Goal: Find specific page/section: Find specific page/section

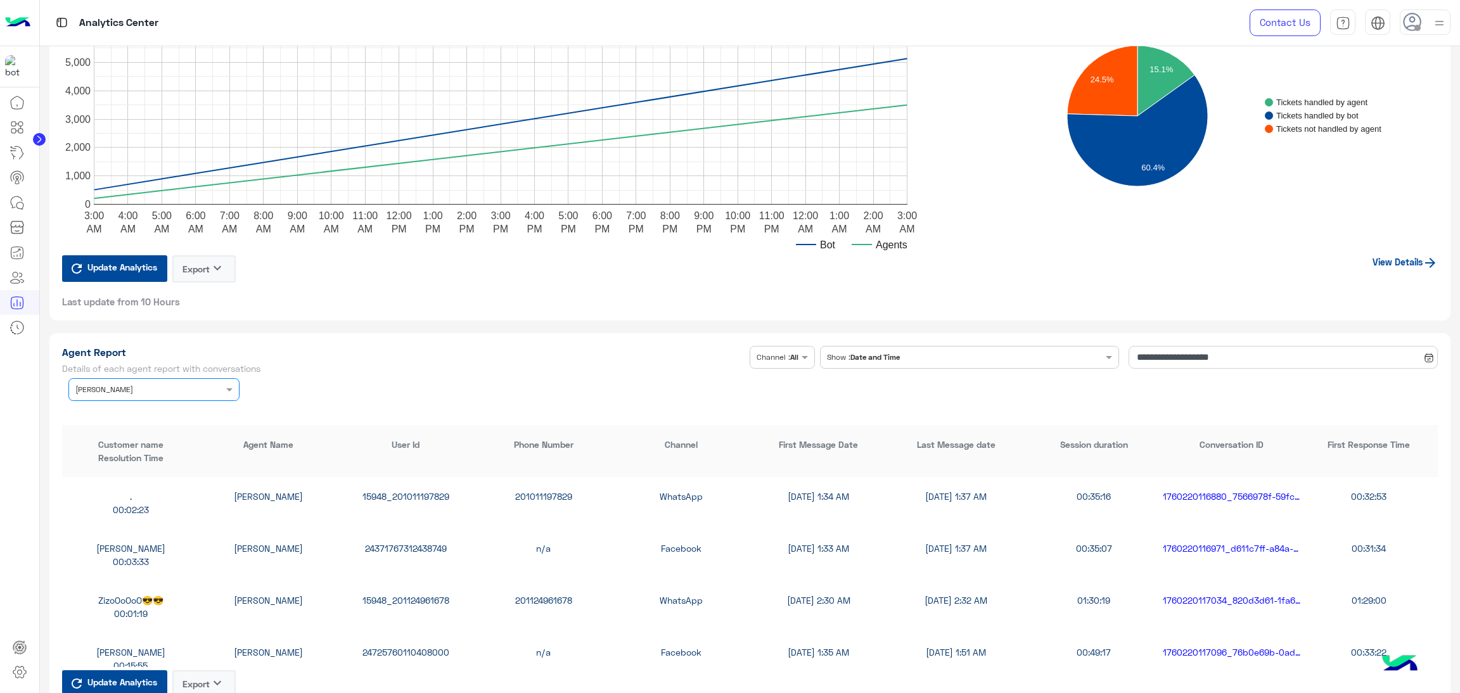
click at [416, 483] on div ". [PERSON_NAME] 15948_201011197829 201011197829 WhatsApp [DATE] 1:34 AM [DATE] …" at bounding box center [750, 503] width 1376 height 52
click at [418, 491] on div "15948_201011197829" at bounding box center [406, 496] width 138 height 13
copy div "15948_201011197829"
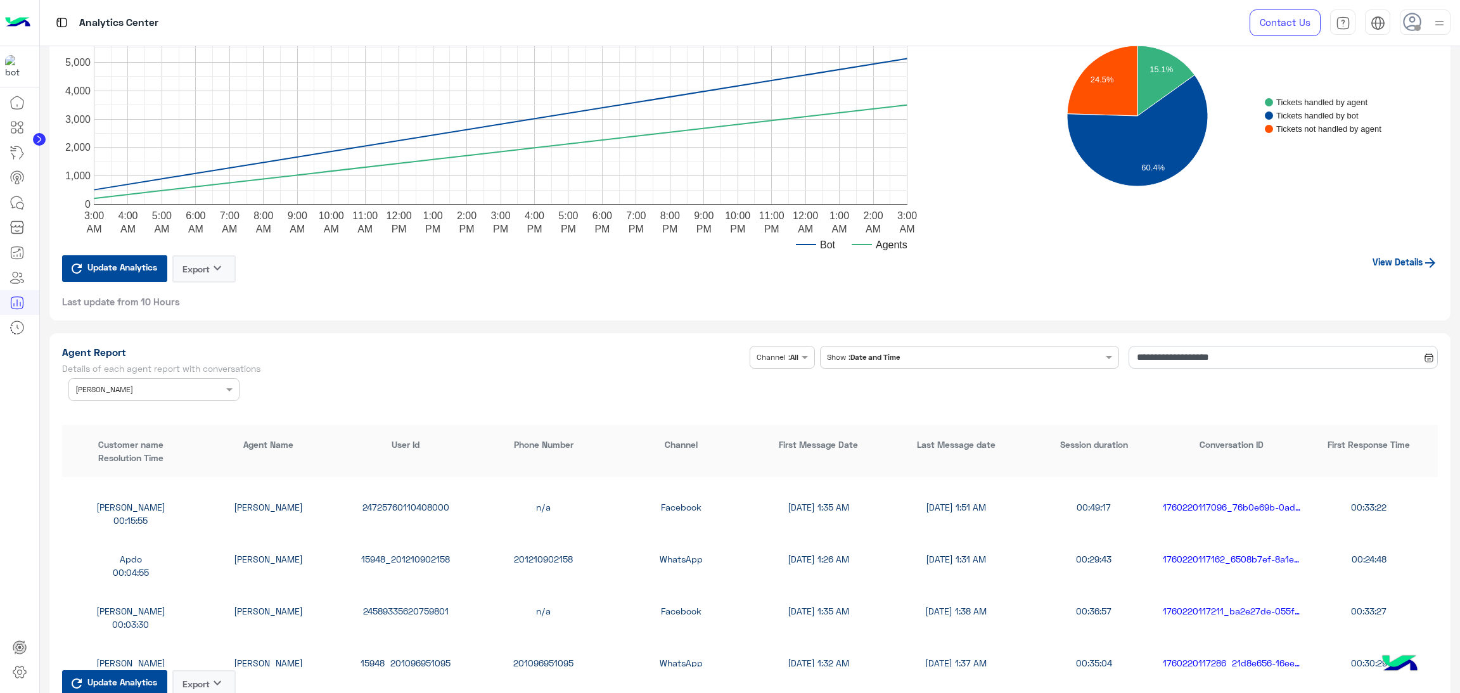
scroll to position [285, 0]
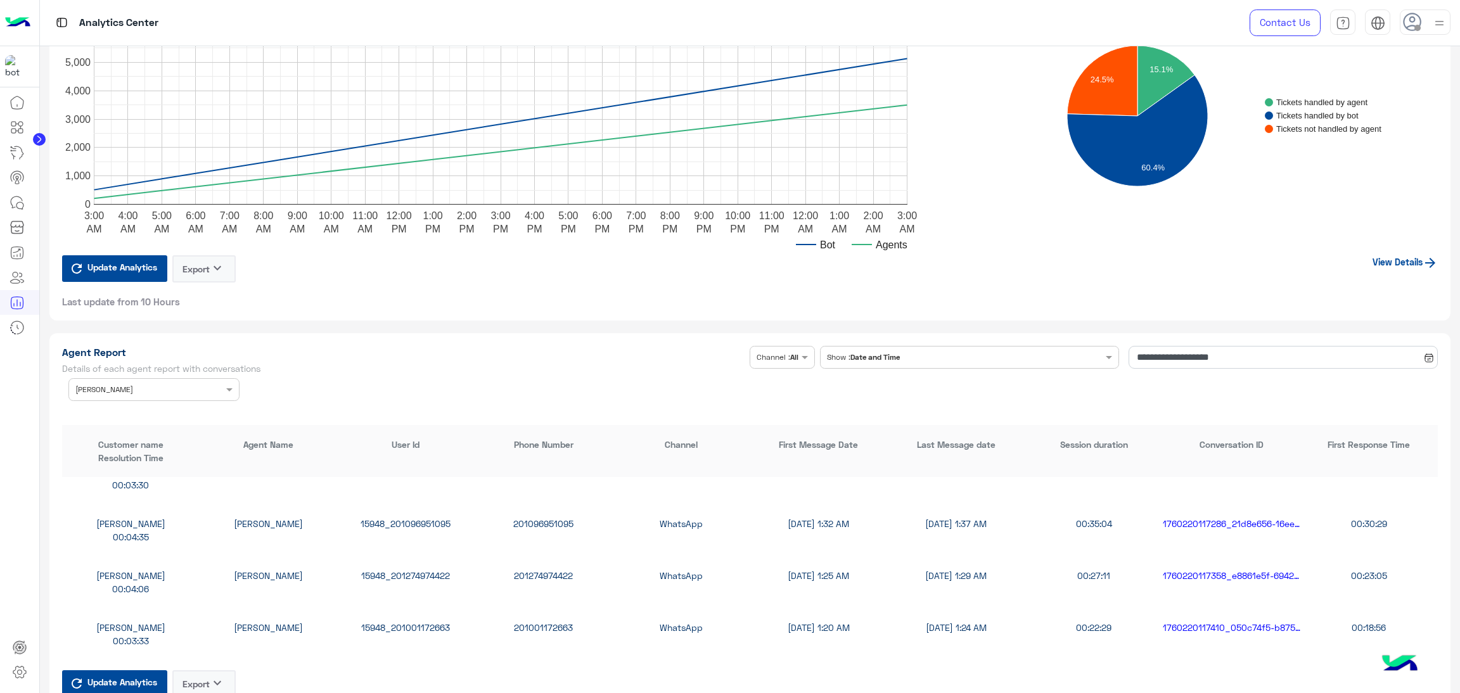
click at [405, 572] on div "15948_201274974422" at bounding box center [406, 575] width 138 height 13
drag, startPoint x: 405, startPoint y: 572, endPoint x: 411, endPoint y: 563, distance: 11.4
click at [411, 572] on div "15948_201274974422" at bounding box center [406, 575] width 138 height 13
copy div "15948_201274974422"
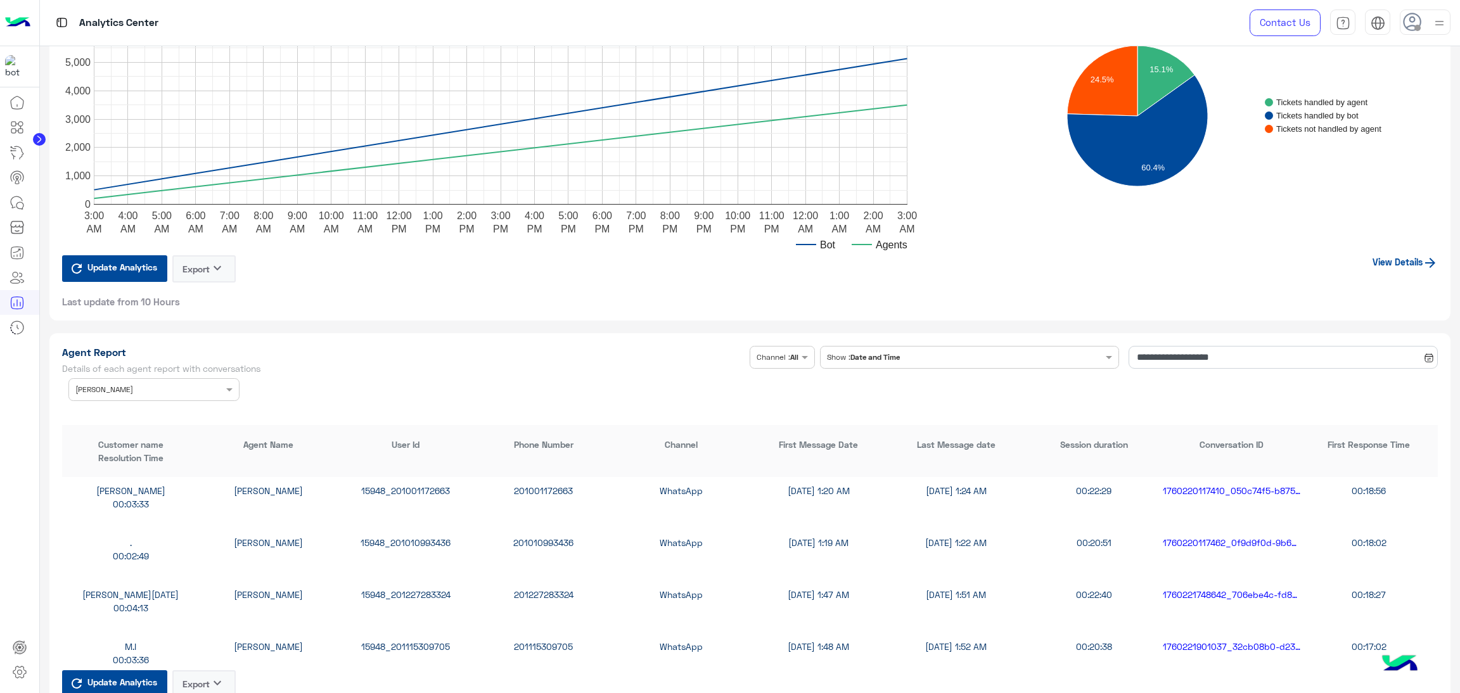
scroll to position [570, 0]
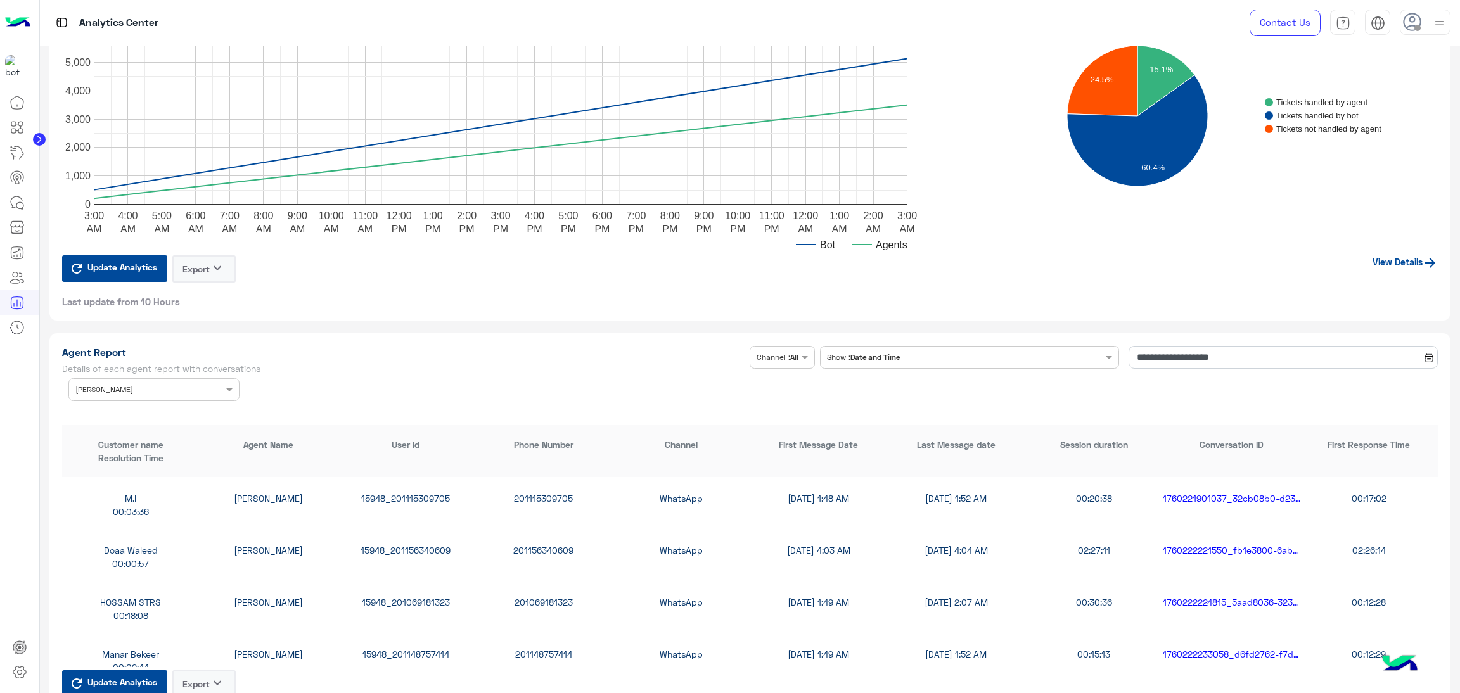
click at [432, 544] on div "15948_201156340609" at bounding box center [406, 550] width 138 height 13
copy div "15948_201156340609"
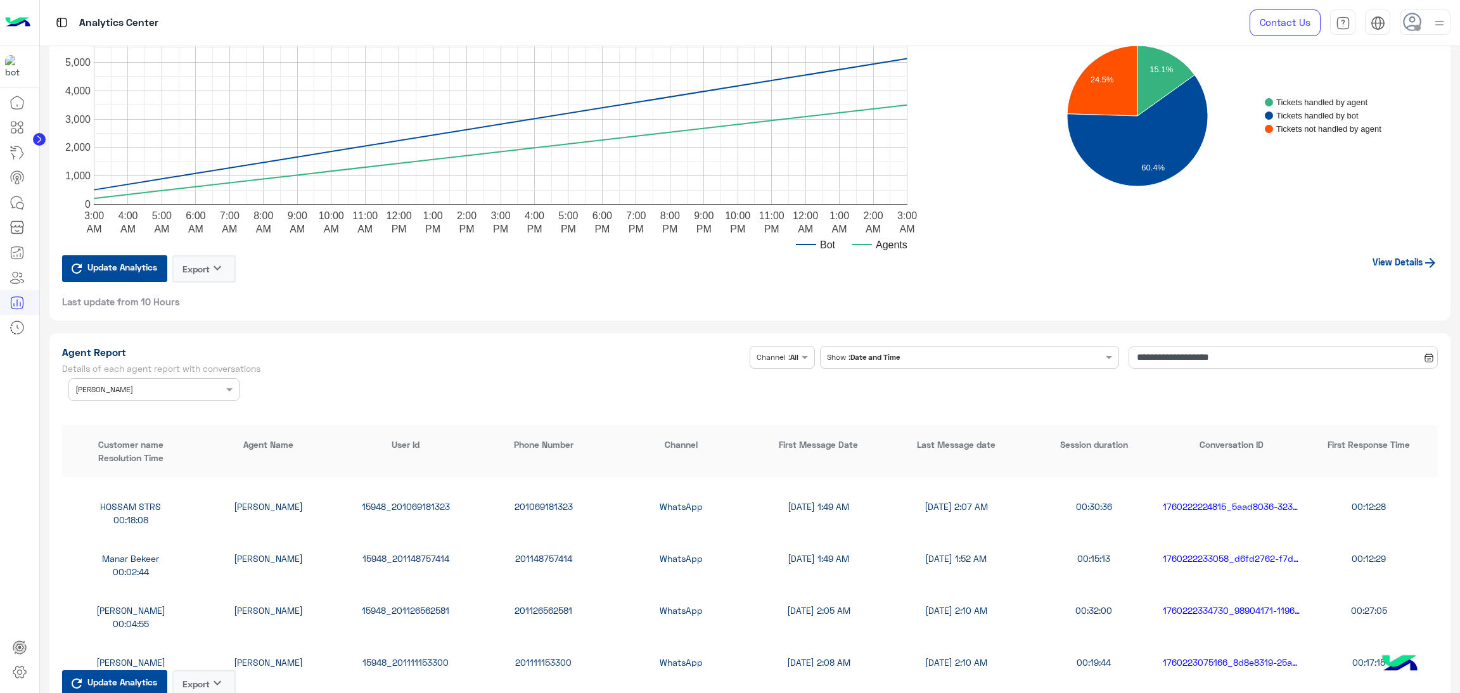
click at [399, 503] on div "15948_201069181323" at bounding box center [406, 506] width 138 height 13
copy div "15948_201069181323"
click at [404, 610] on div "15948_201126562581" at bounding box center [406, 610] width 138 height 13
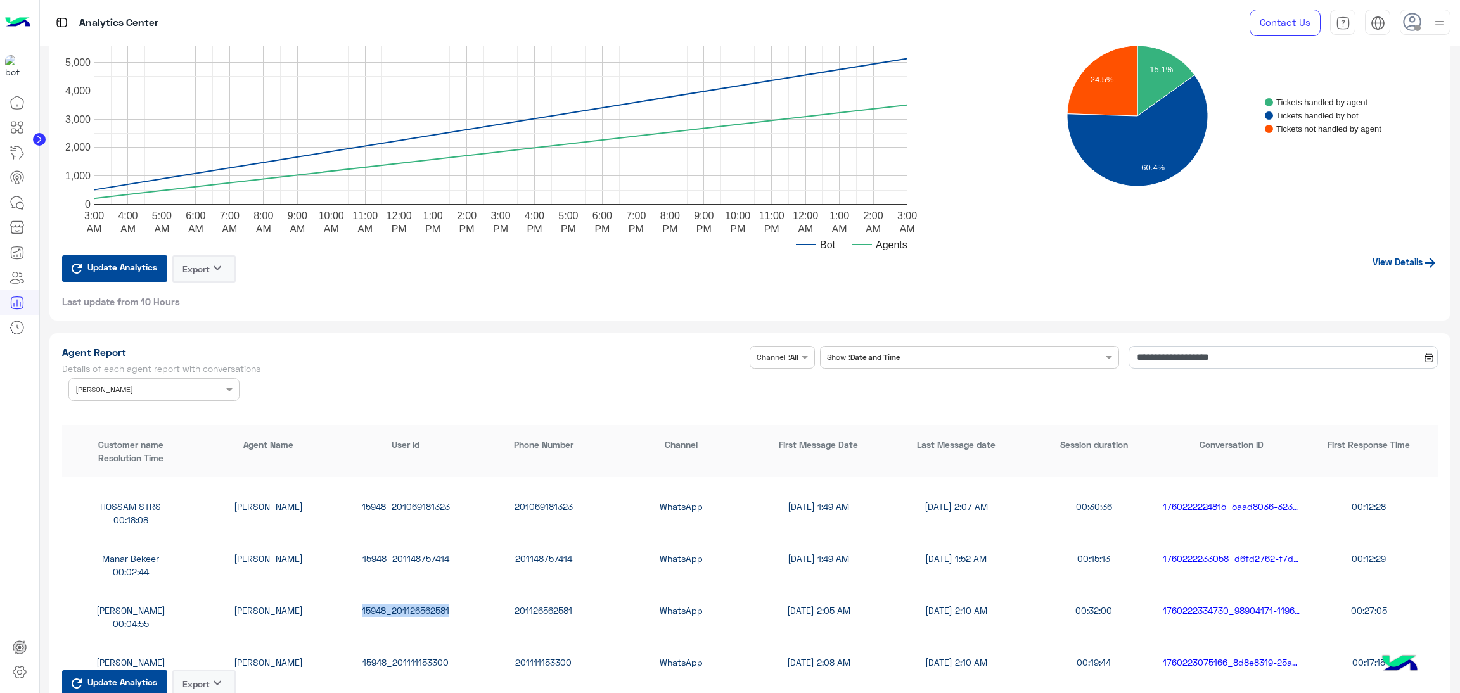
copy div "15948_201126562581"
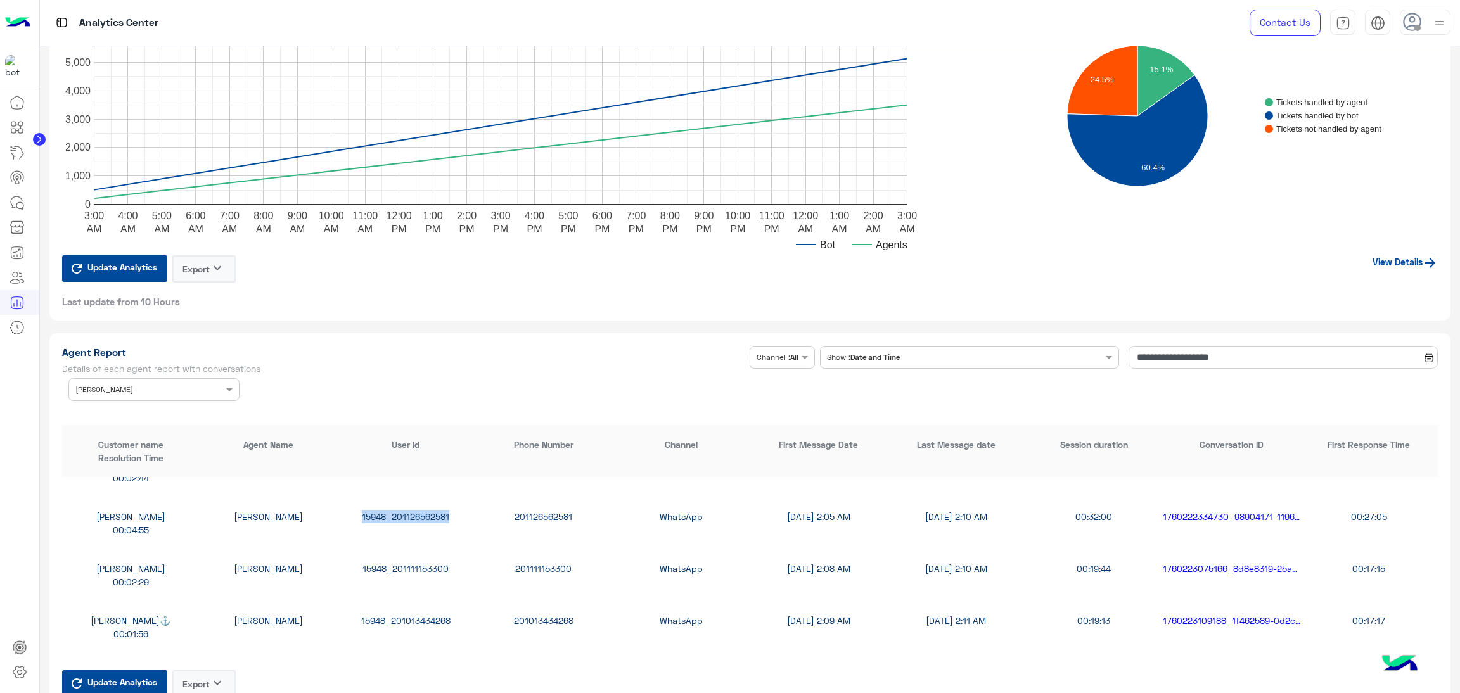
scroll to position [760, 0]
click at [398, 563] on div "15948_201111153300" at bounding box center [406, 567] width 138 height 13
click at [397, 563] on div "15948_201111153300" at bounding box center [406, 567] width 138 height 13
copy div "15948_201111153300"
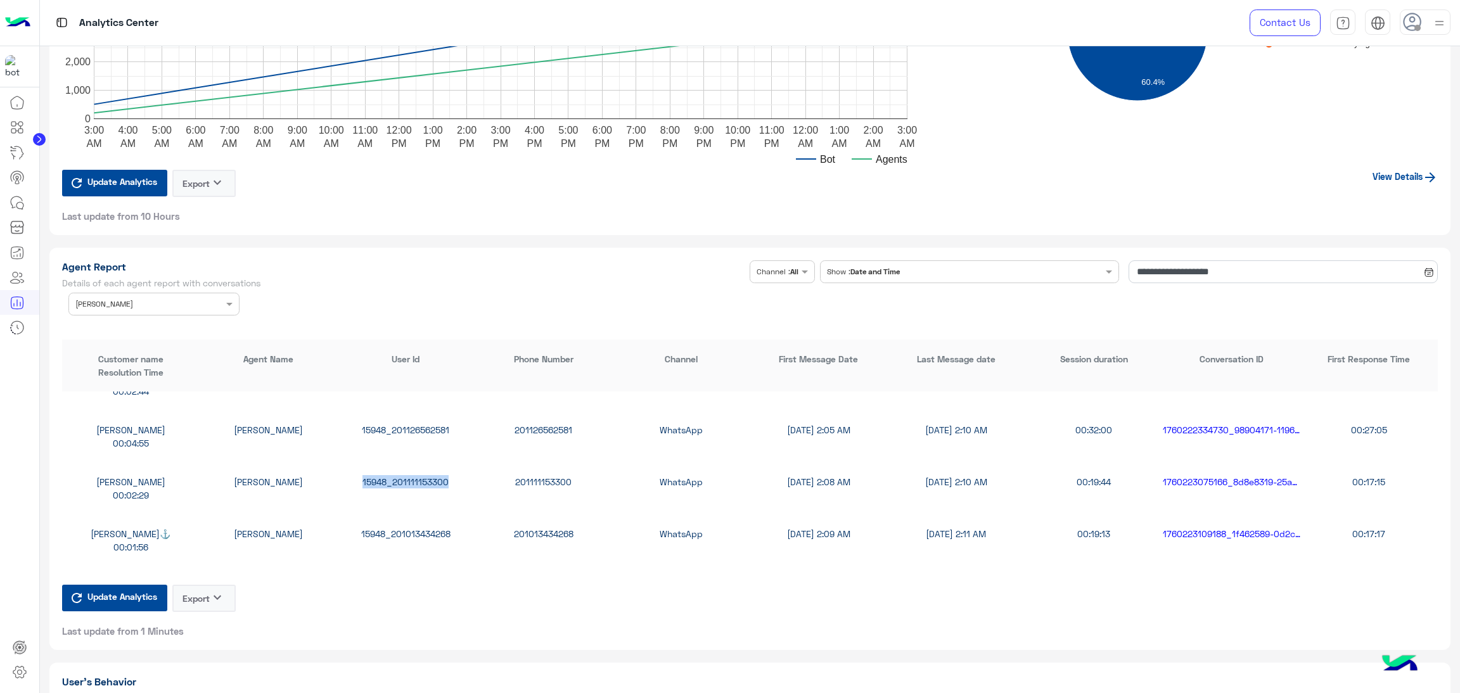
scroll to position [3232, 0]
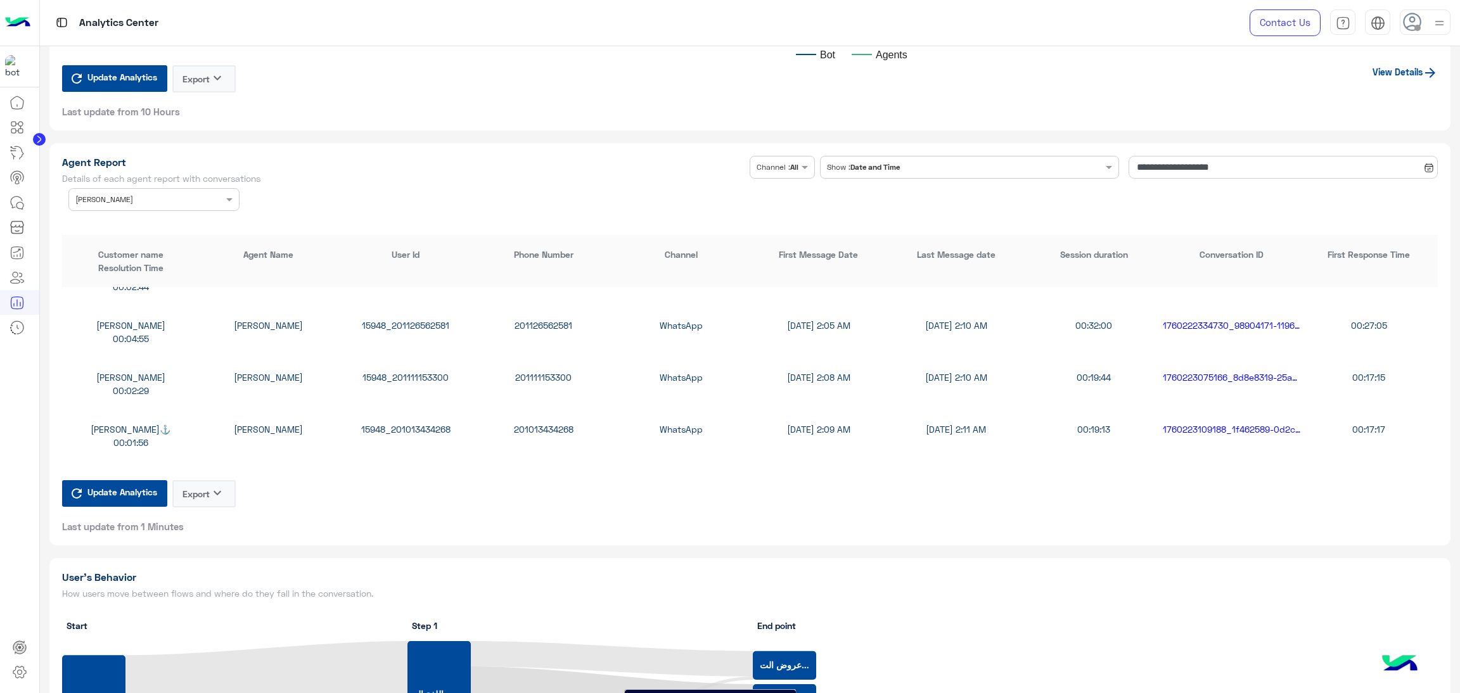
click at [394, 428] on div "15948_201013434268" at bounding box center [406, 429] width 138 height 13
copy div "15948_201013434268"
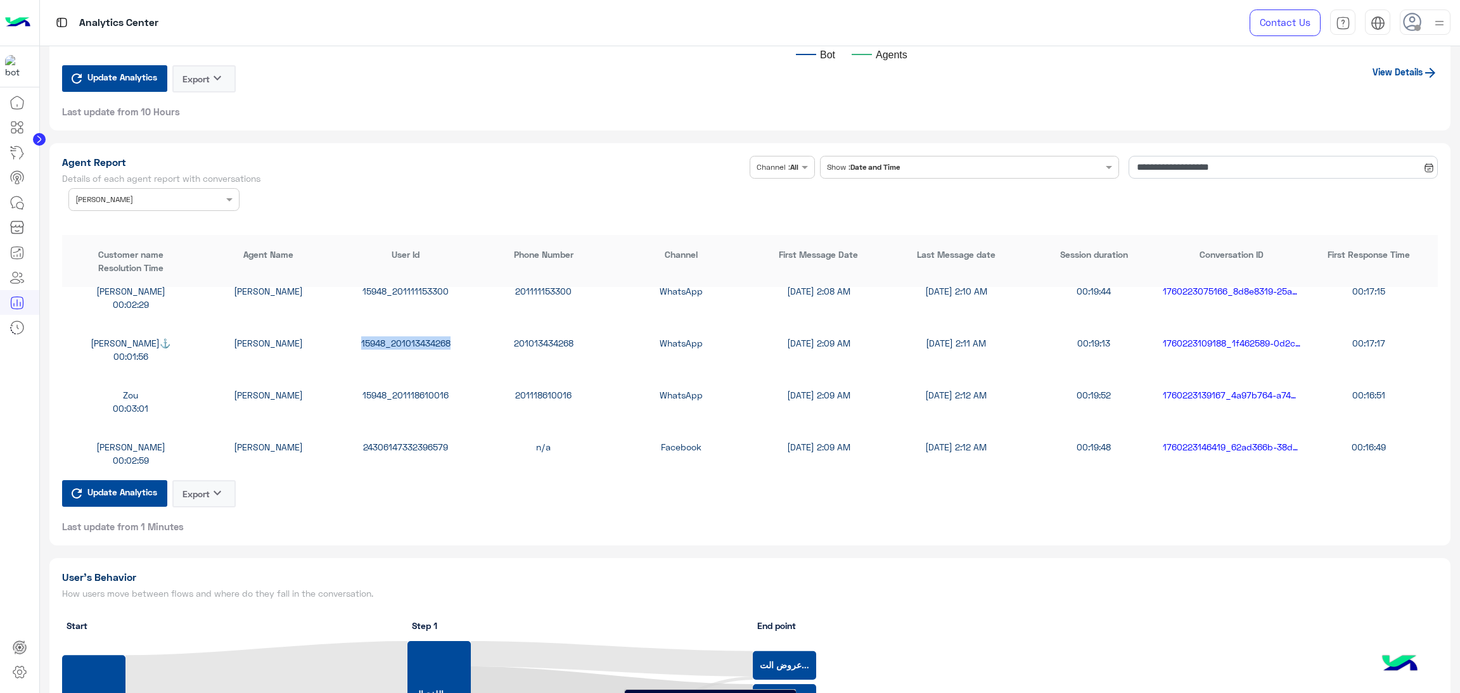
scroll to position [855, 0]
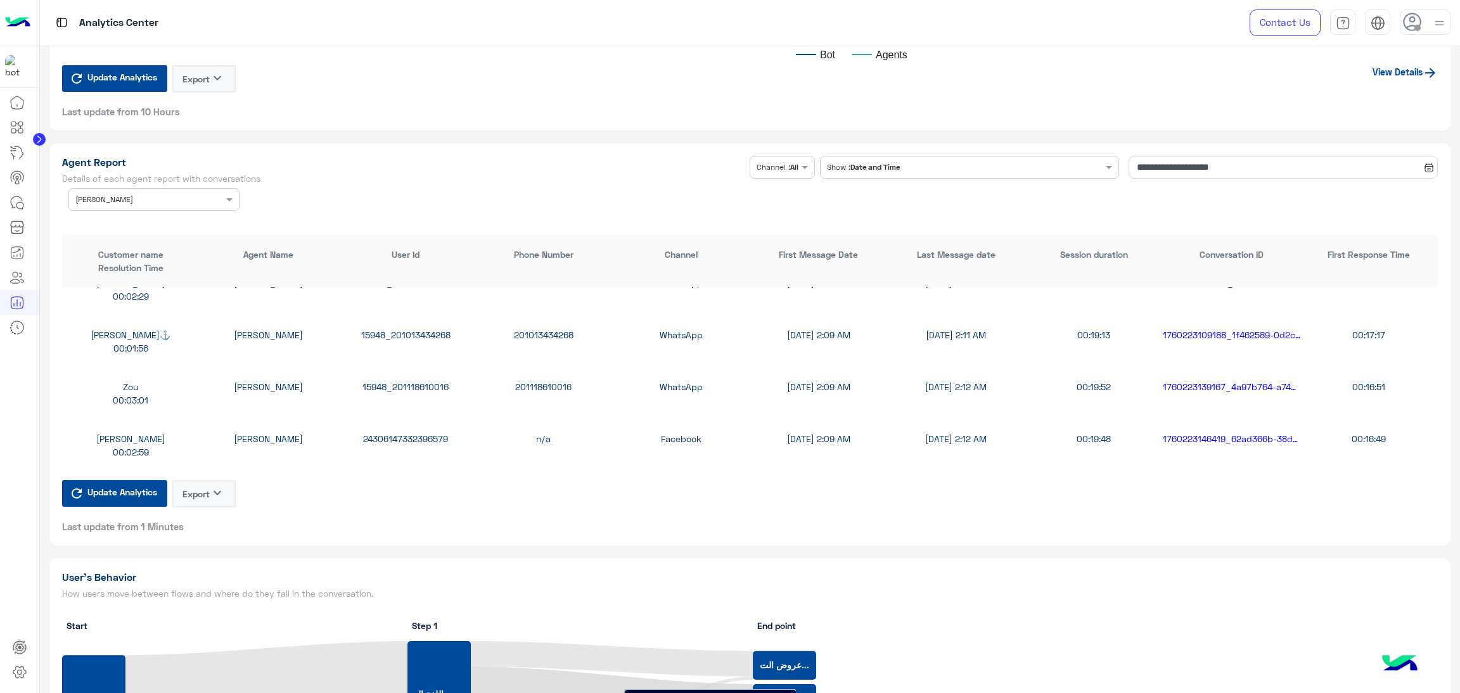
click at [408, 380] on div "15948_201118610016" at bounding box center [406, 386] width 138 height 13
copy div "15948_201118610016"
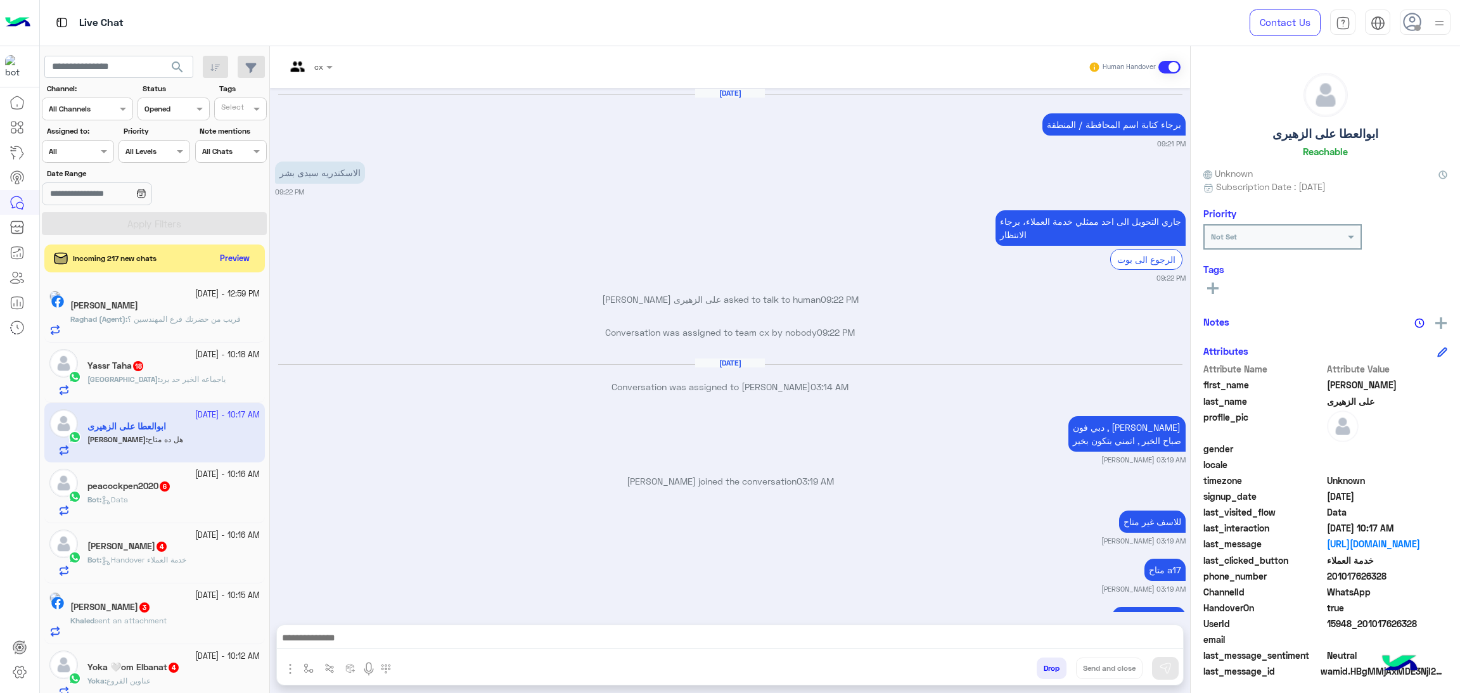
scroll to position [2048, 0]
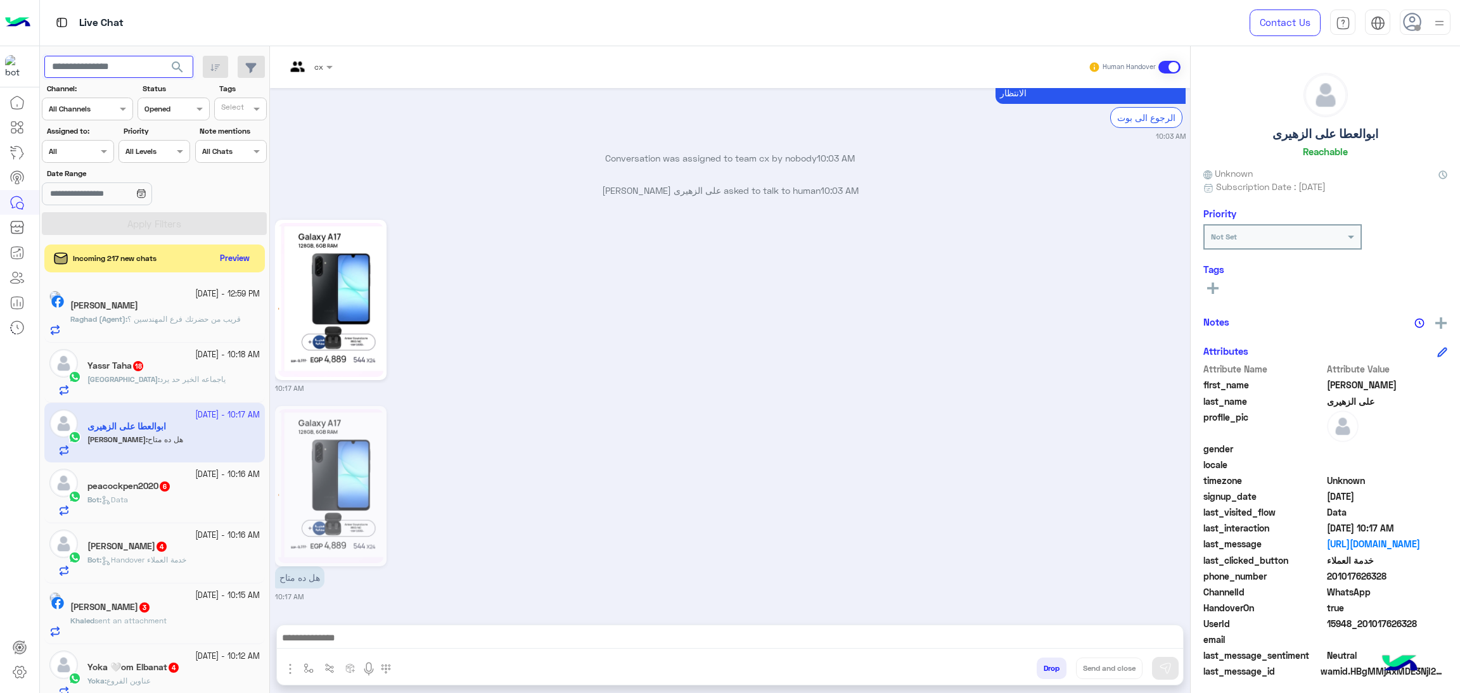
drag, startPoint x: 105, startPoint y: 65, endPoint x: 120, endPoint y: 68, distance: 16.0
click at [105, 66] on input "text" at bounding box center [118, 67] width 149 height 23
paste input "**********"
click at [178, 65] on span "search" at bounding box center [177, 67] width 15 height 15
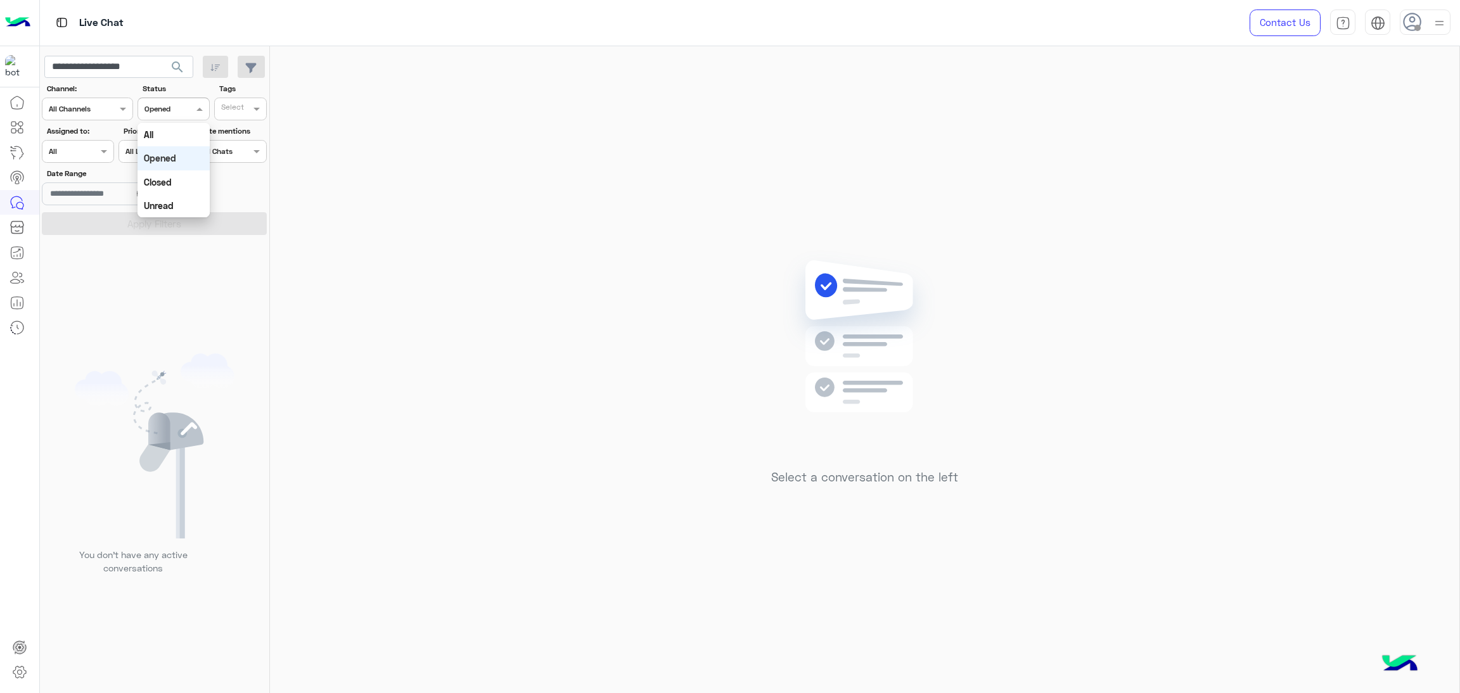
click at [176, 111] on div at bounding box center [173, 107] width 70 height 12
click at [168, 141] on div "All" at bounding box center [174, 134] width 72 height 23
click at [176, 222] on button "Apply Filters" at bounding box center [154, 223] width 225 height 23
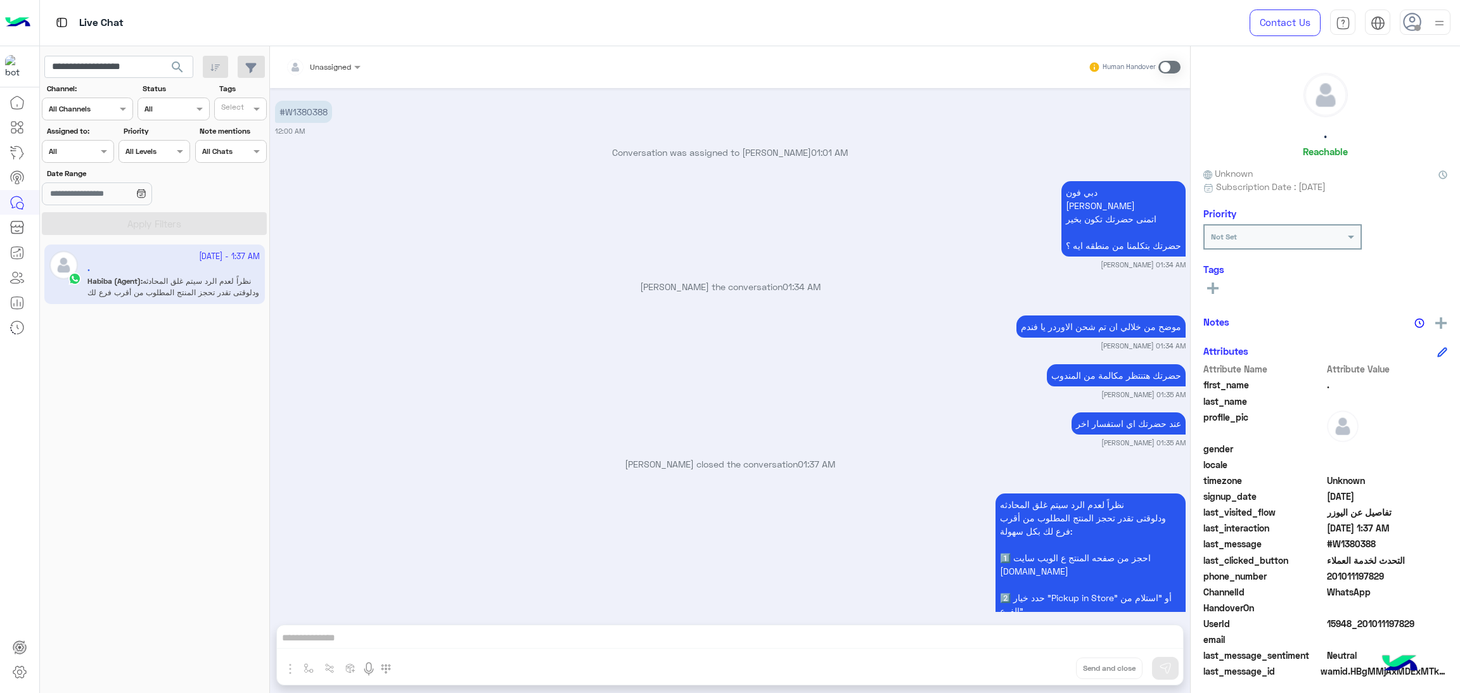
scroll to position [1352, 0]
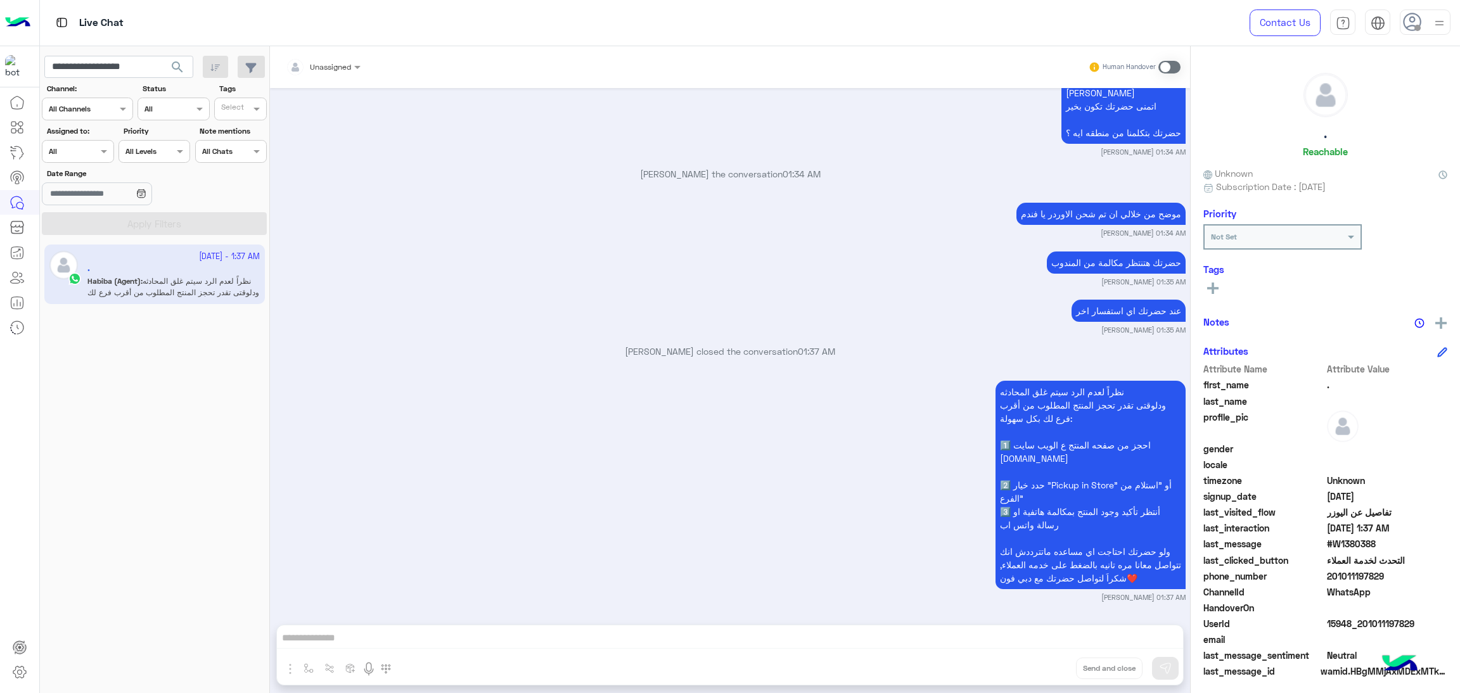
click at [1378, 624] on span "15948_201011197829" at bounding box center [1387, 623] width 121 height 13
copy span "15948_201011197829"
click at [113, 74] on input "**********" at bounding box center [118, 67] width 149 height 23
drag, startPoint x: 113, startPoint y: 74, endPoint x: 122, endPoint y: 74, distance: 9.5
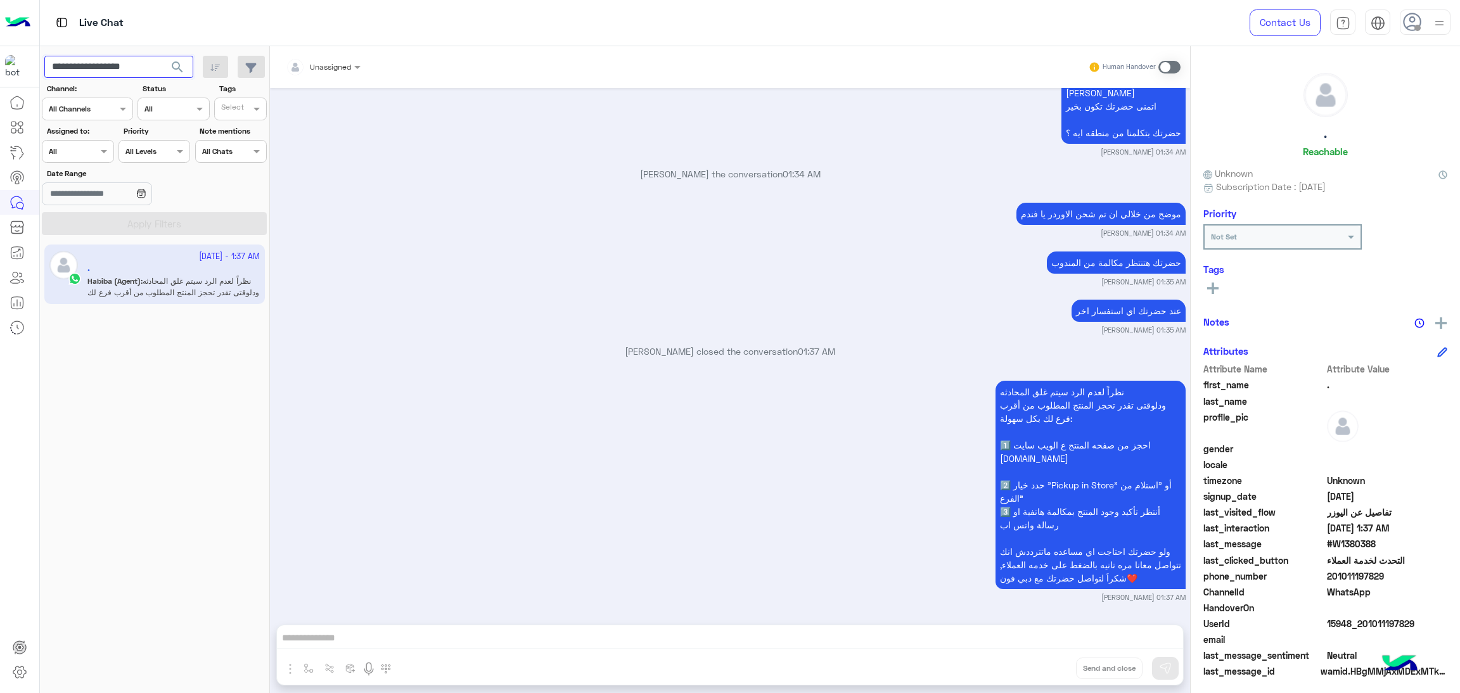
click at [113, 74] on input "**********" at bounding box center [118, 67] width 149 height 23
paste input "text"
click at [180, 70] on span "search" at bounding box center [177, 67] width 15 height 15
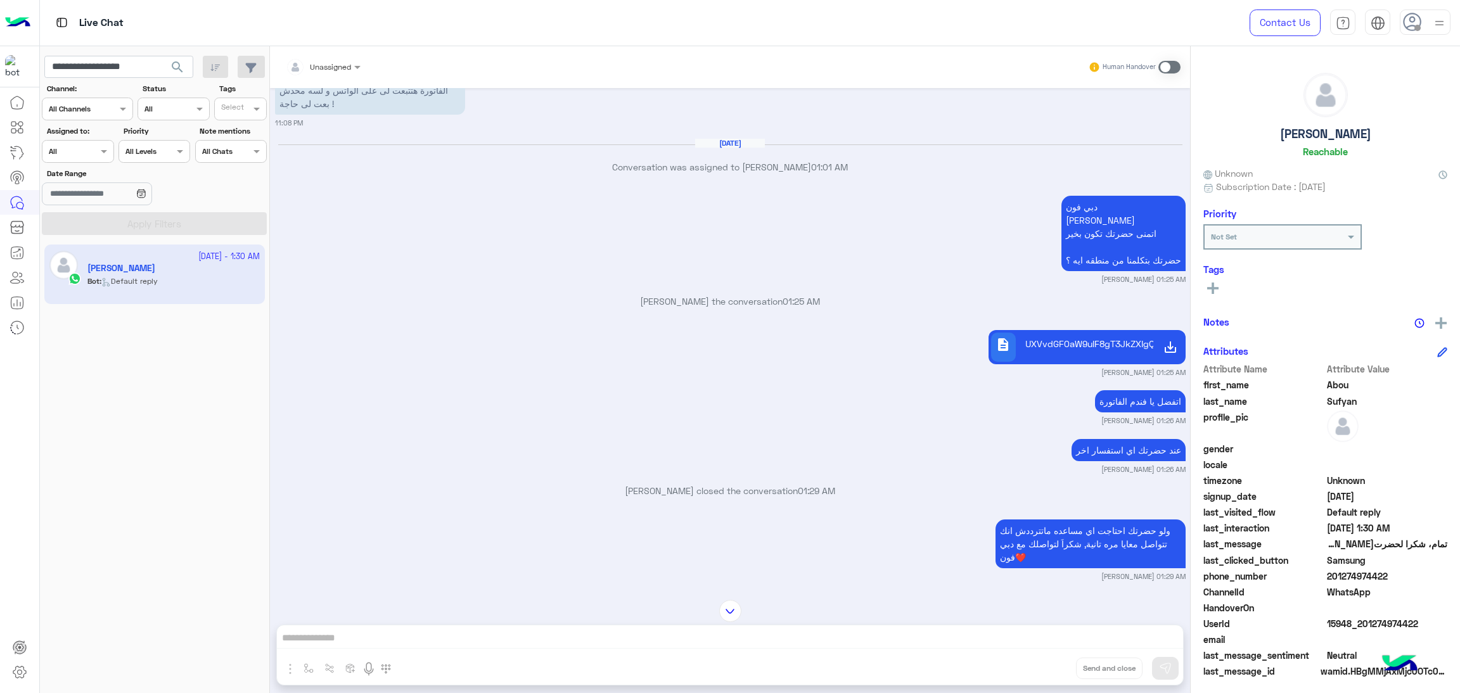
scroll to position [1381, 0]
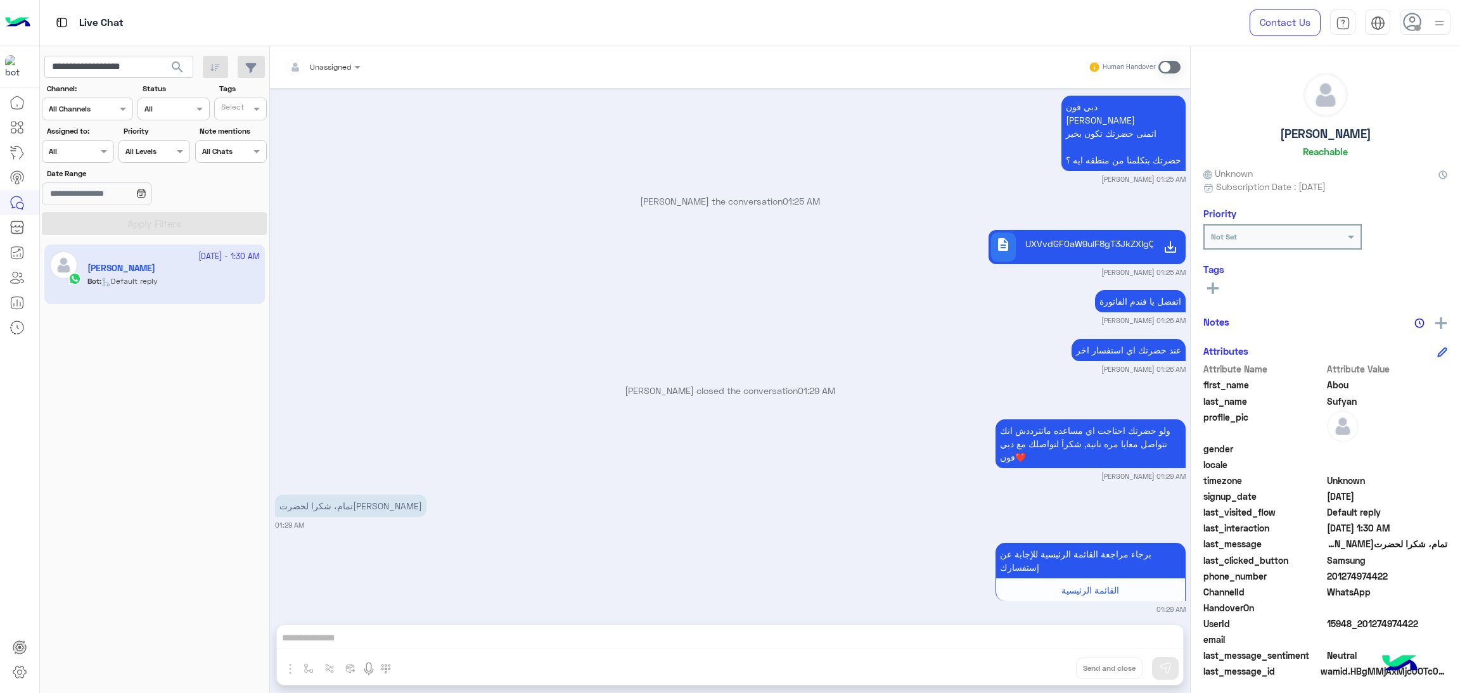
click at [1345, 620] on span "15948_201274974422" at bounding box center [1387, 623] width 121 height 13
copy span "15948_201274974422"
click at [126, 65] on input "**********" at bounding box center [118, 67] width 149 height 23
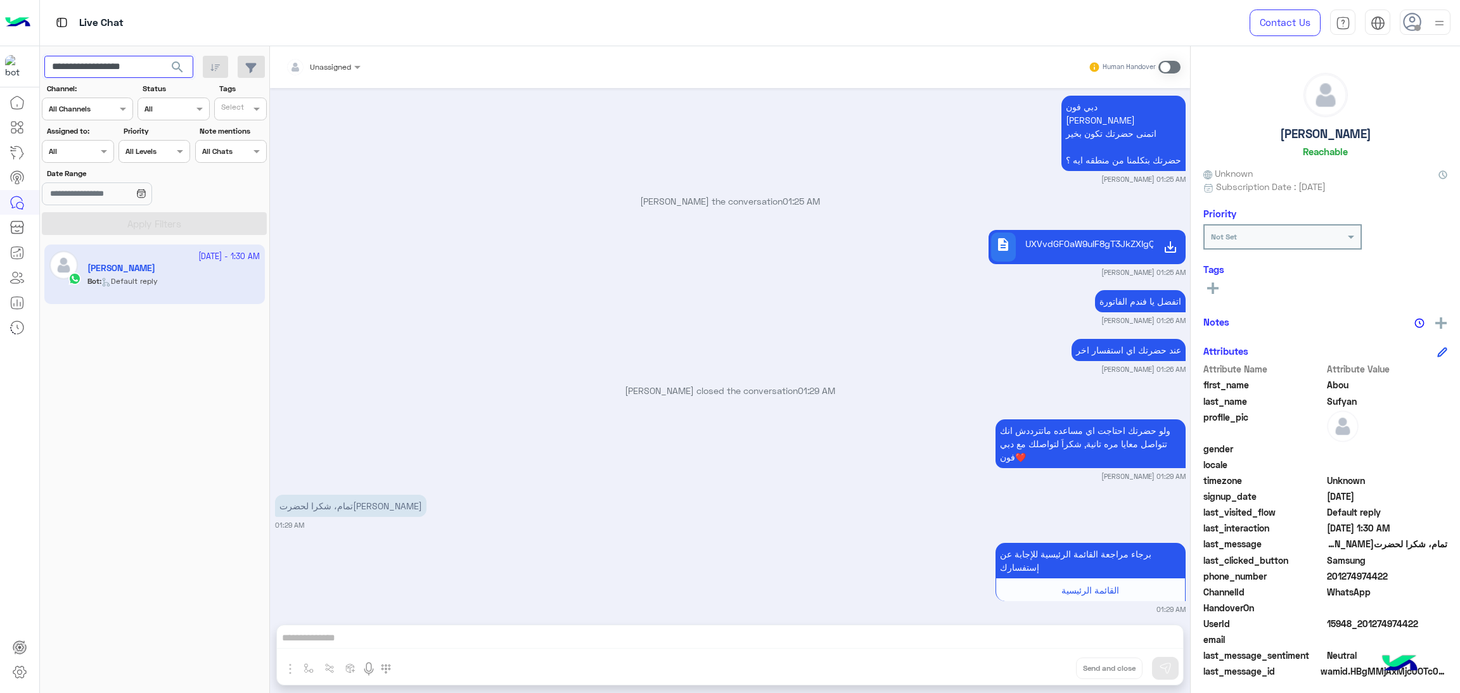
paste input "text"
click at [183, 68] on span "search" at bounding box center [177, 67] width 15 height 15
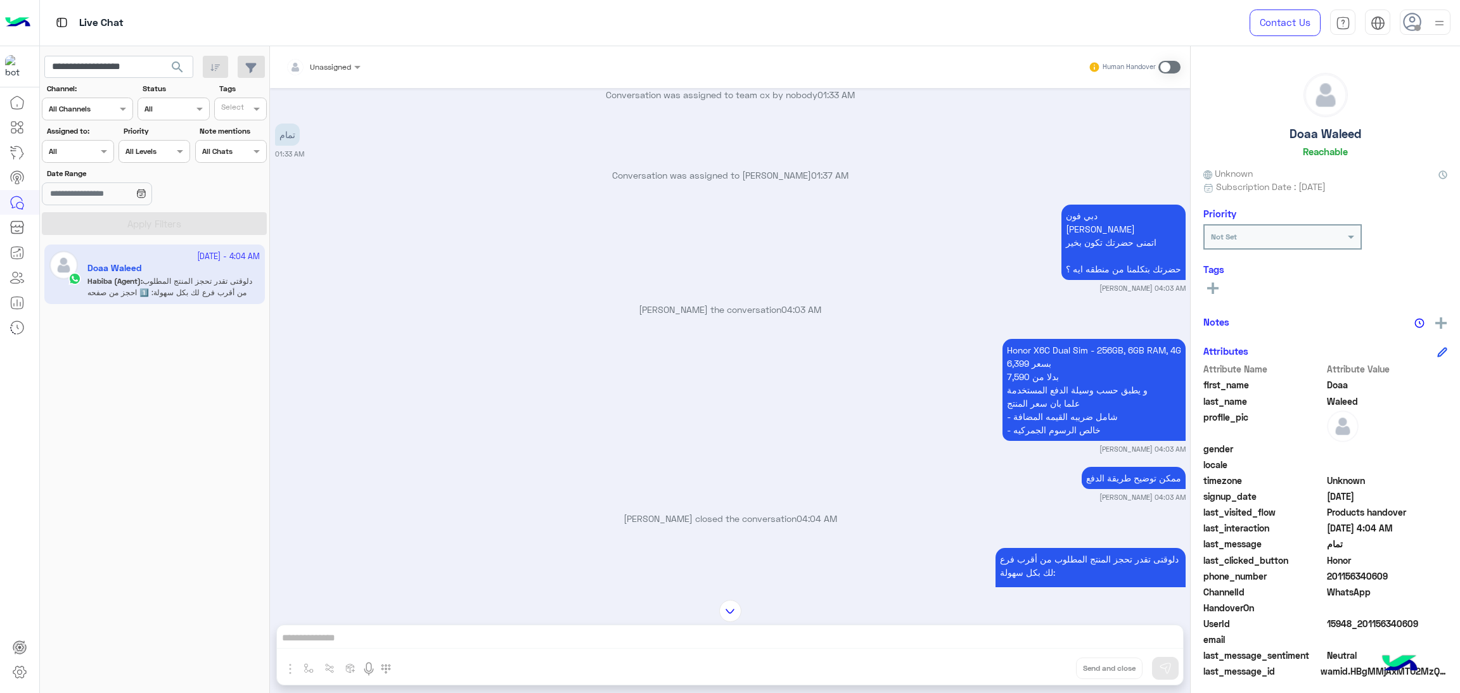
scroll to position [1113, 0]
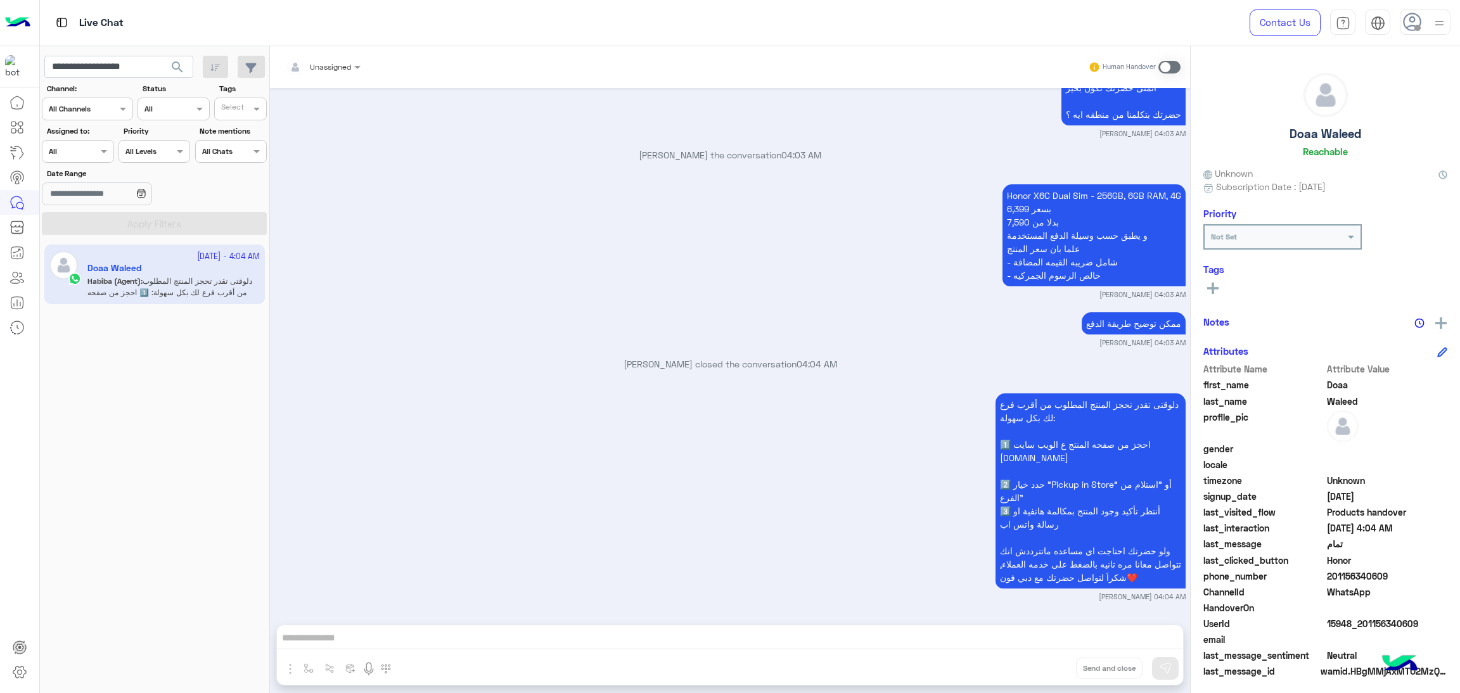
click at [1349, 618] on span "15948_201156340609" at bounding box center [1387, 623] width 121 height 13
copy span "15948_201156340609"
click at [134, 62] on input "**********" at bounding box center [118, 67] width 149 height 23
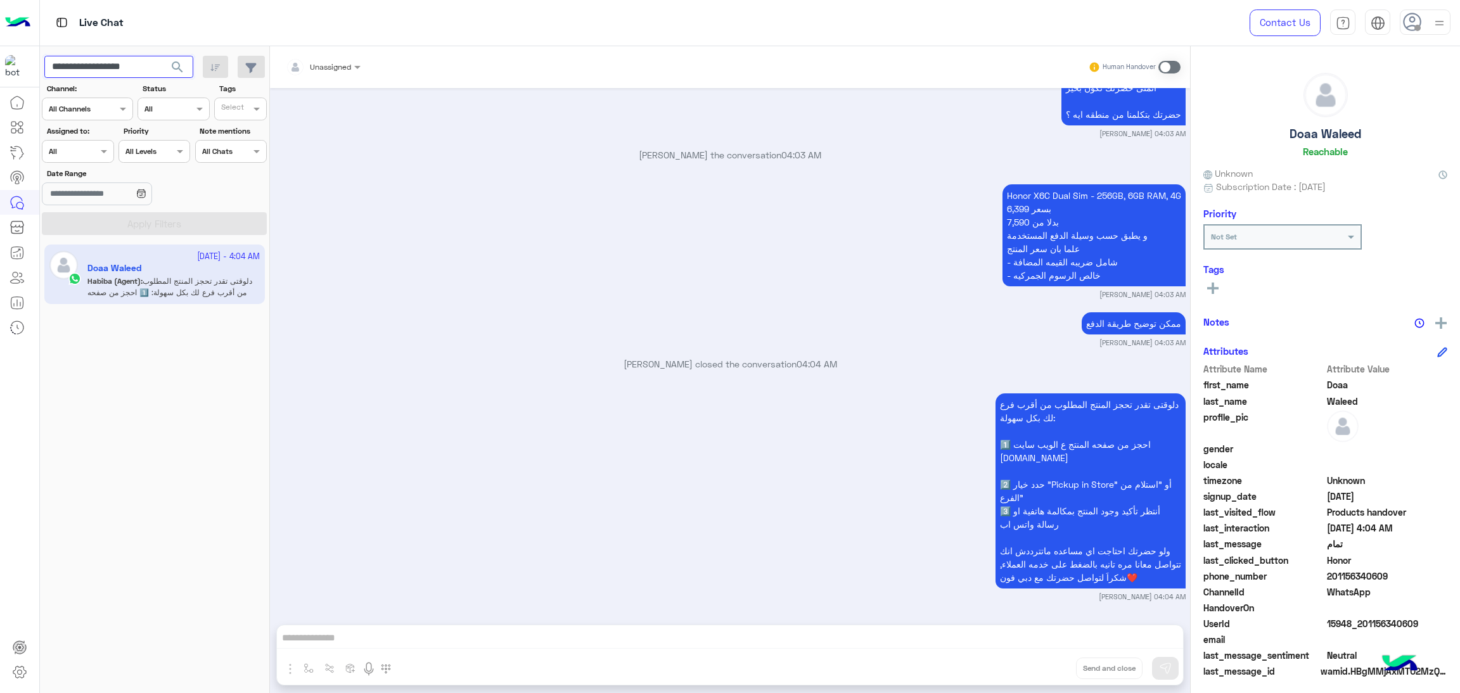
paste input "text"
click at [176, 62] on span "search" at bounding box center [177, 67] width 15 height 15
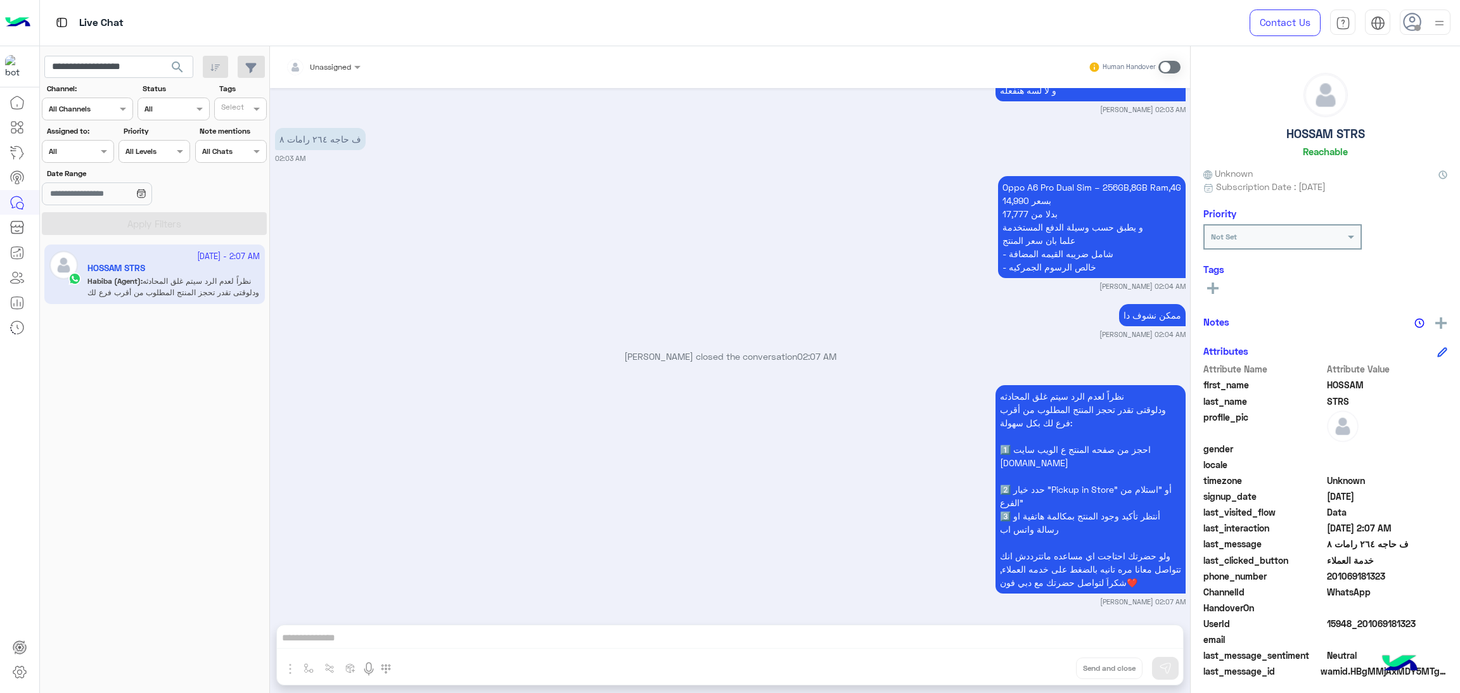
scroll to position [4556, 0]
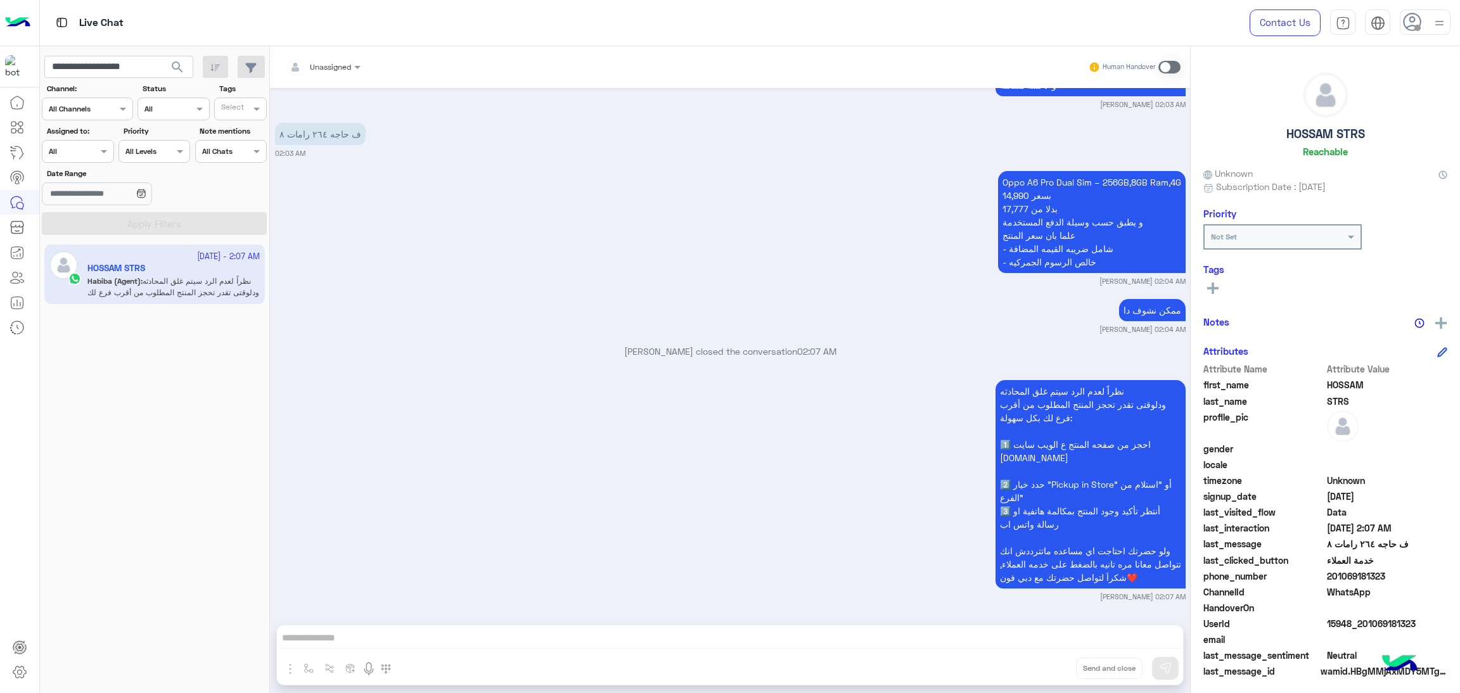
drag, startPoint x: 1328, startPoint y: 575, endPoint x: 1413, endPoint y: 580, distance: 85.7
click at [1413, 580] on span "201069181323" at bounding box center [1387, 576] width 121 height 13
click at [1398, 580] on span "201069181323" at bounding box center [1387, 576] width 121 height 13
click at [1306, 578] on span "phone_number" at bounding box center [1263, 576] width 121 height 13
drag, startPoint x: 1328, startPoint y: 578, endPoint x: 1444, endPoint y: 579, distance: 116.6
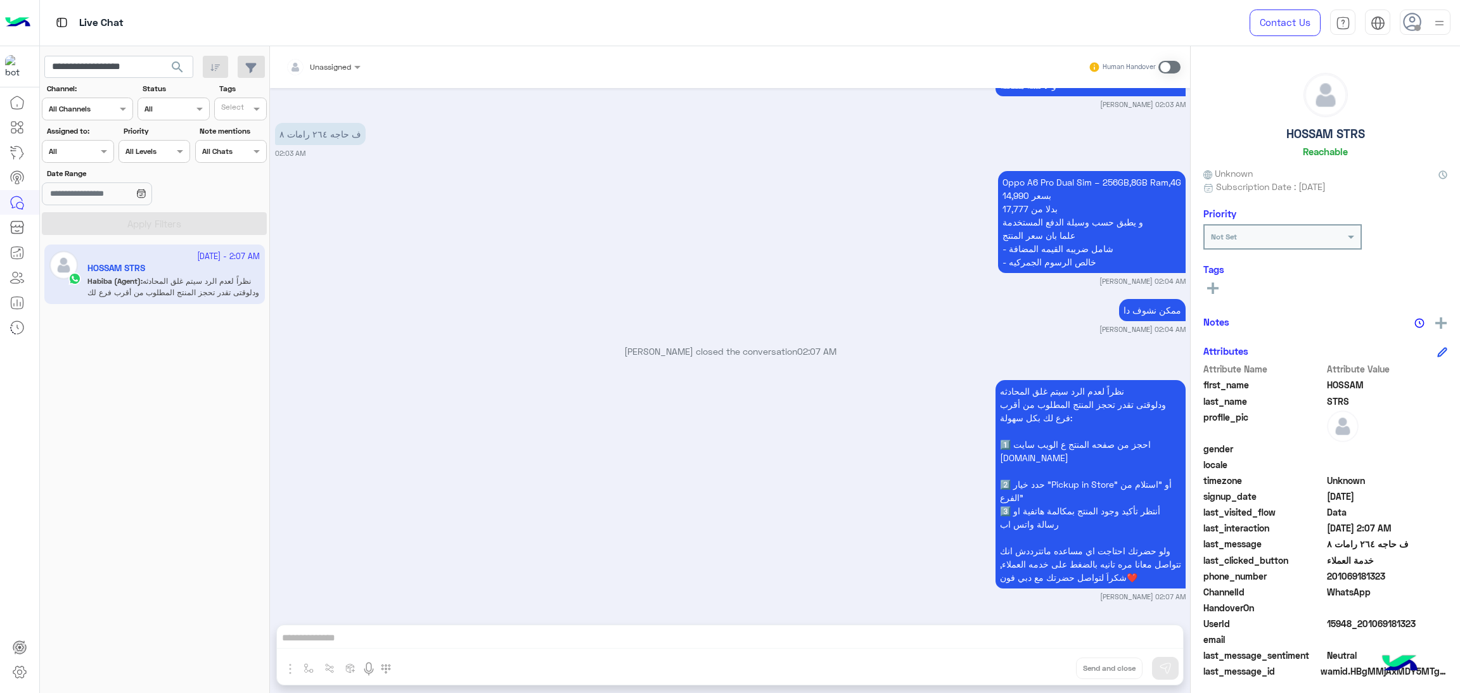
click at [1444, 579] on div "HOSSAM STRS Reachable Unknown Subscription Date : 12/02/2024 Priority Not Set T…" at bounding box center [1325, 367] width 269 height 643
copy span "01069181323"
click at [1343, 624] on span "15948_201069181323" at bounding box center [1387, 623] width 121 height 13
copy span "15948_201069181323"
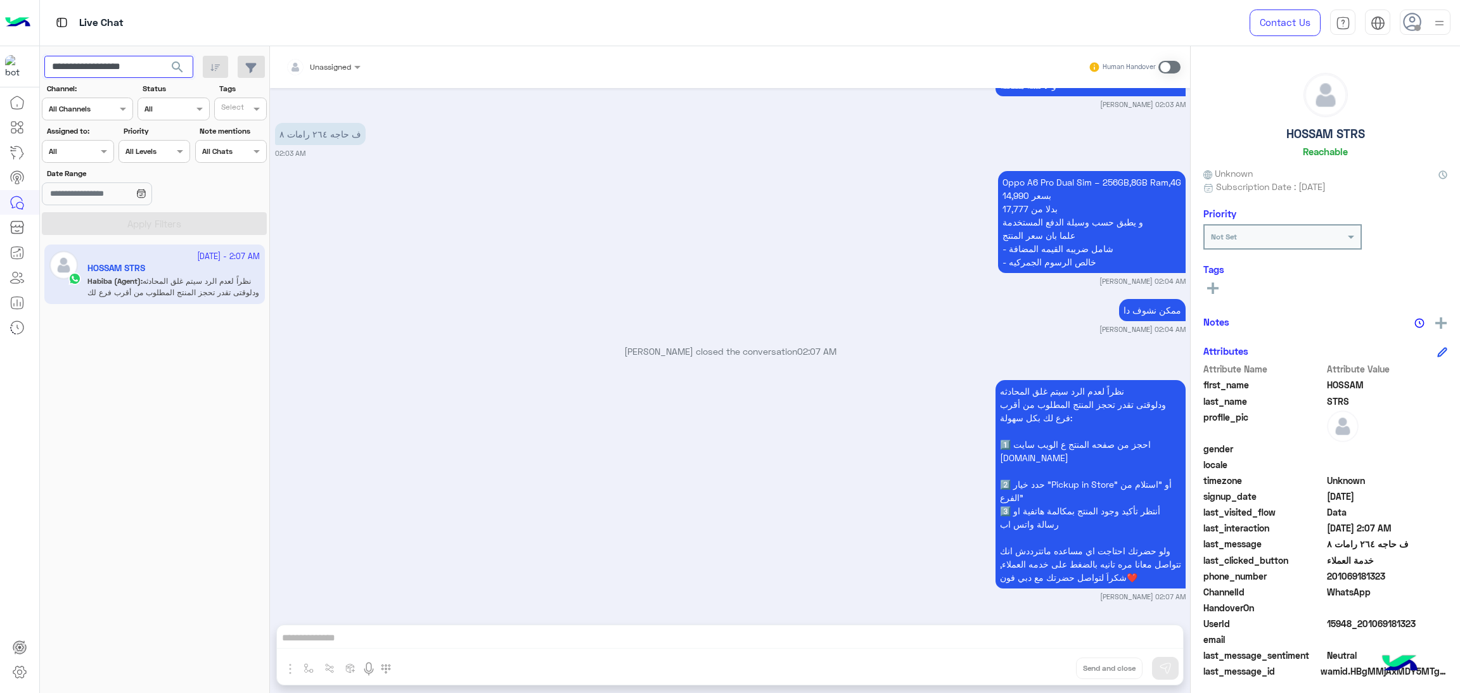
click at [121, 59] on input "**********" at bounding box center [118, 67] width 149 height 23
paste input "text"
click at [181, 70] on span "search" at bounding box center [177, 67] width 15 height 15
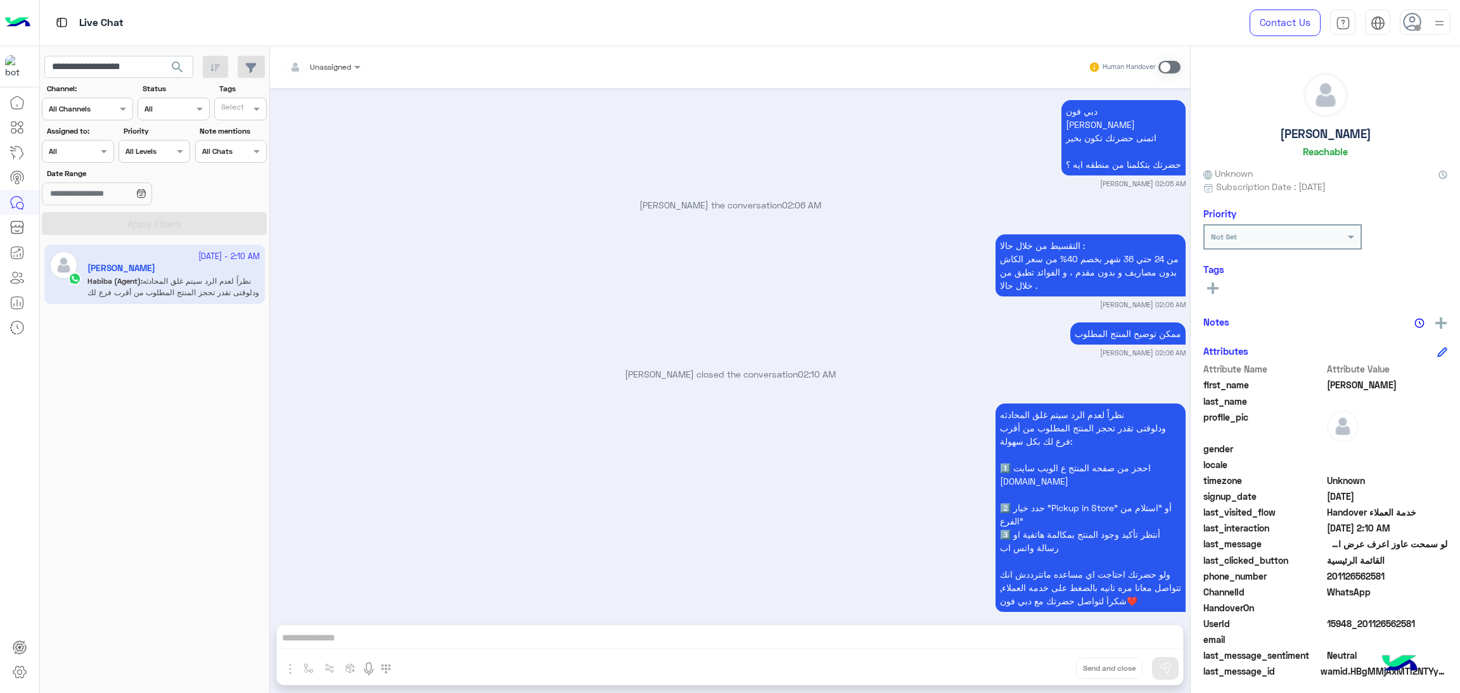
scroll to position [1789, 0]
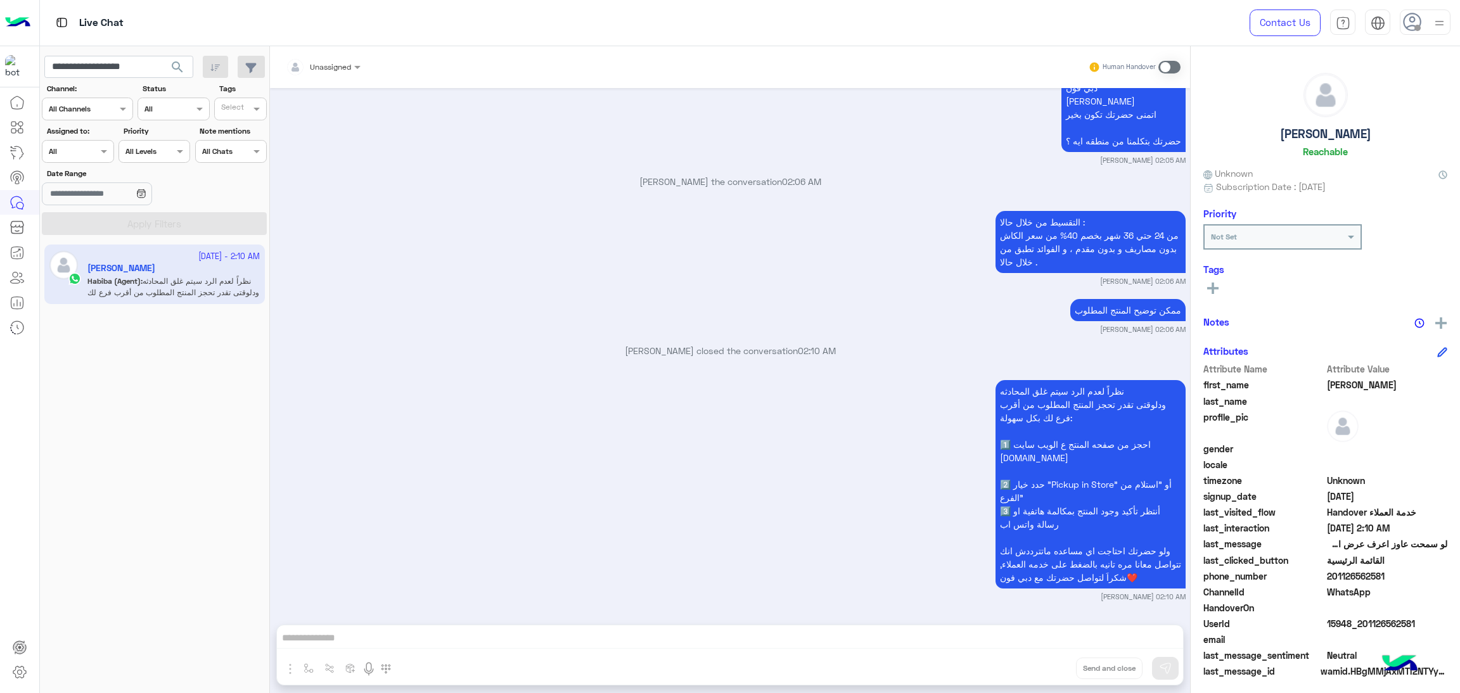
click at [1344, 624] on span "15948_201126562581" at bounding box center [1387, 623] width 121 height 13
copy span "15948_201126562581"
click at [120, 57] on input "**********" at bounding box center [118, 67] width 149 height 23
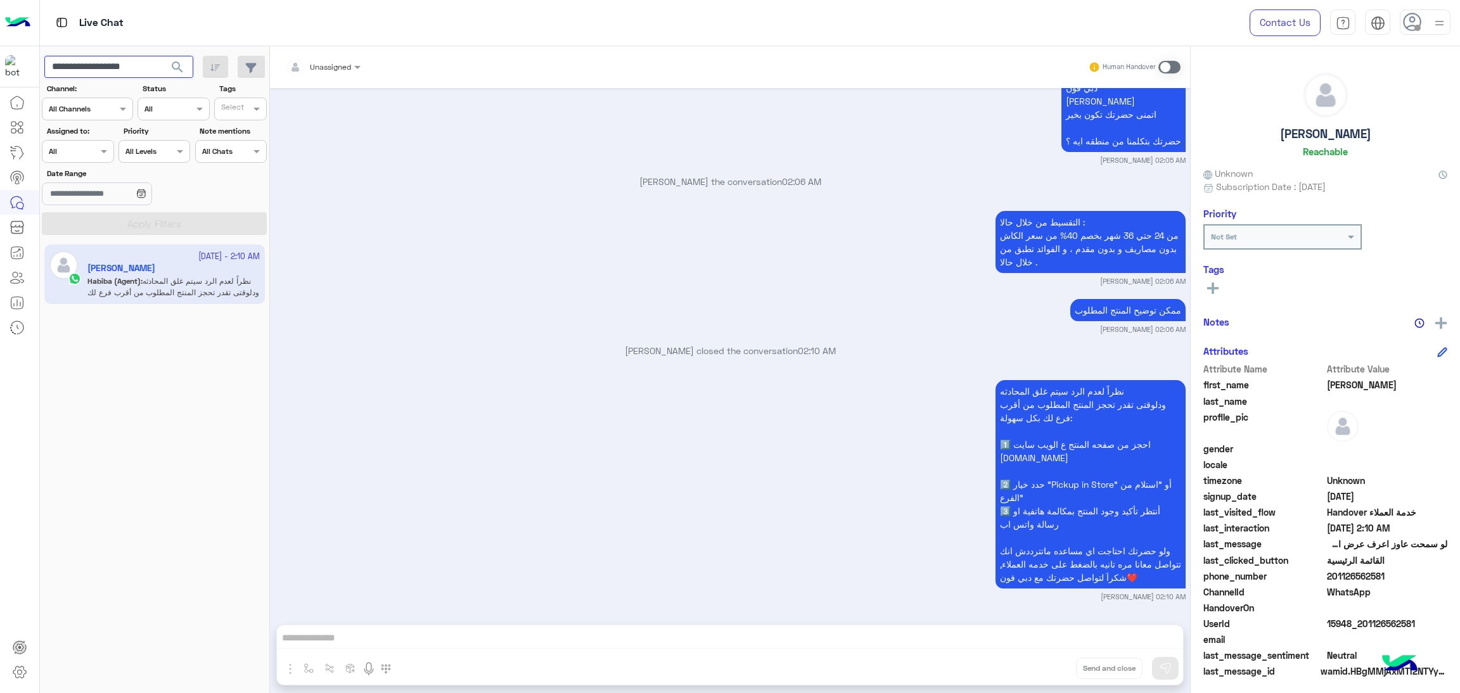
paste input "text"
click at [173, 65] on span "search" at bounding box center [177, 67] width 15 height 15
drag, startPoint x: 164, startPoint y: 146, endPoint x: 147, endPoint y: 152, distance: 18.0
click at [147, 152] on div at bounding box center [151, 351] width 222 height 693
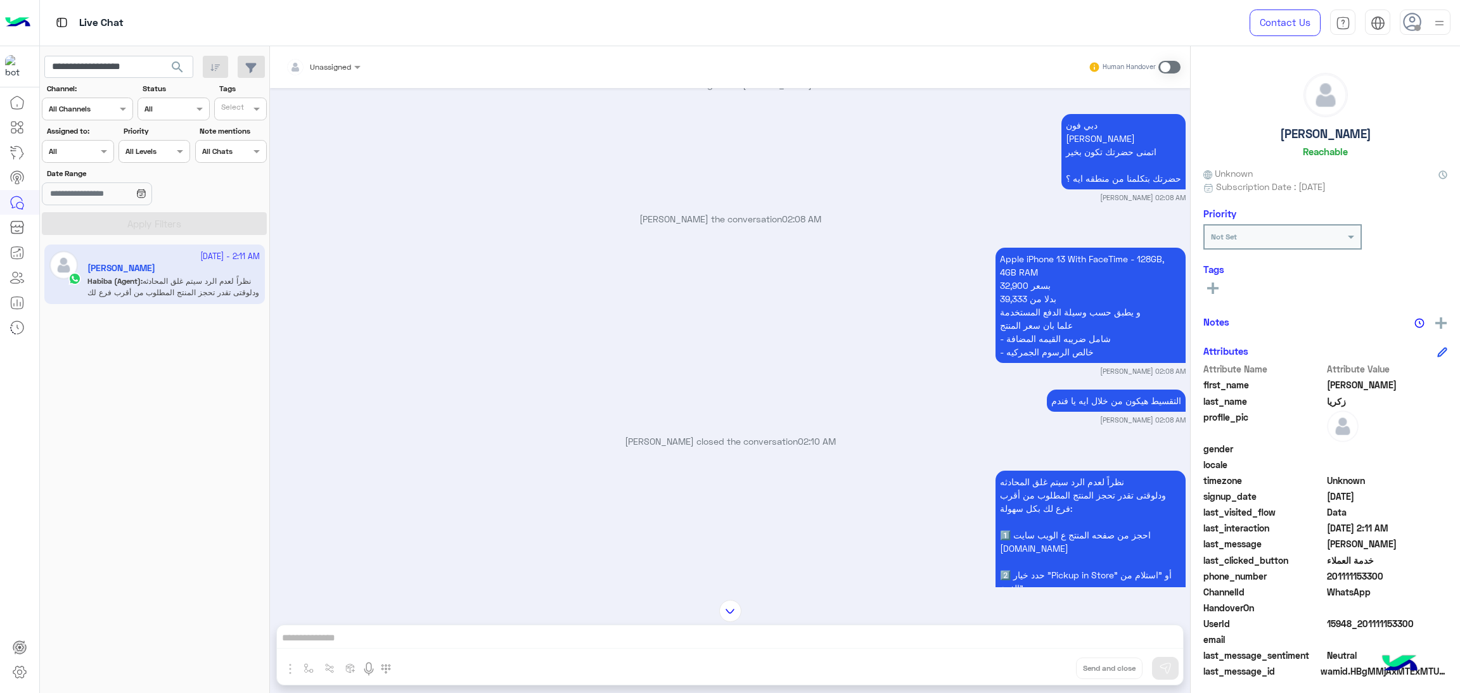
scroll to position [2215, 0]
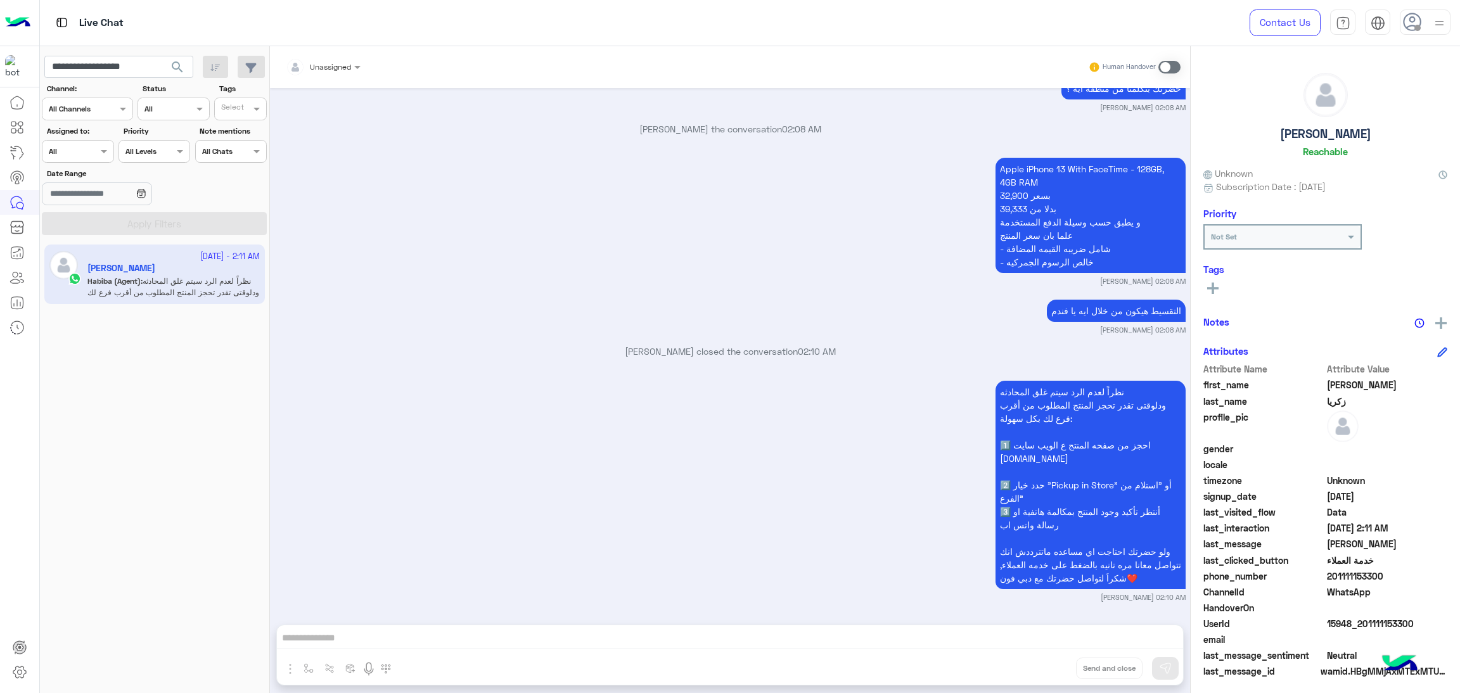
drag, startPoint x: 1328, startPoint y: 576, endPoint x: 1400, endPoint y: 577, distance: 71.6
click at [1400, 577] on span "201111153300" at bounding box center [1387, 576] width 121 height 13
copy span "01111153300"
click at [1366, 629] on span "15948_201111153300" at bounding box center [1387, 623] width 121 height 13
click at [1362, 622] on span "15948_201111153300" at bounding box center [1387, 623] width 121 height 13
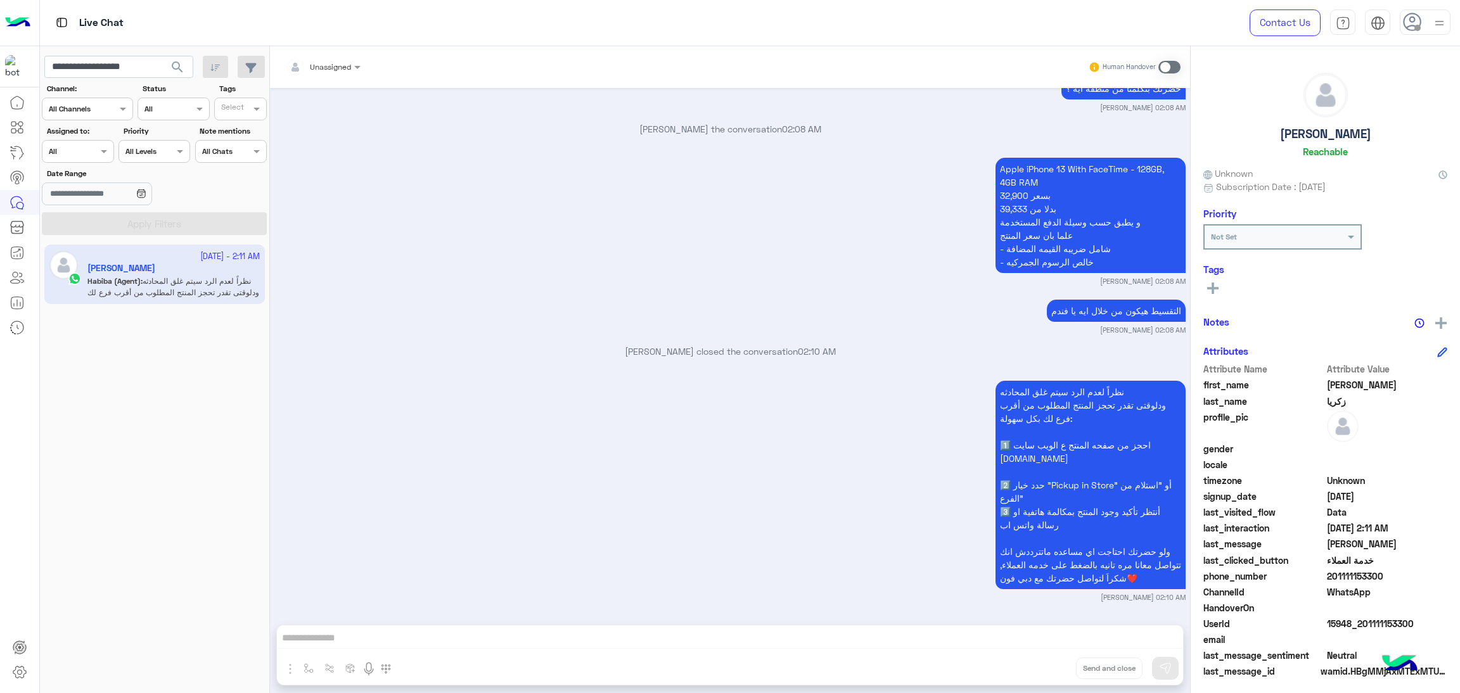
click at [1362, 622] on span "15948_201111153300" at bounding box center [1387, 623] width 121 height 13
copy span "15948_201111153300"
click at [132, 74] on input "**********" at bounding box center [118, 67] width 149 height 23
paste input "text"
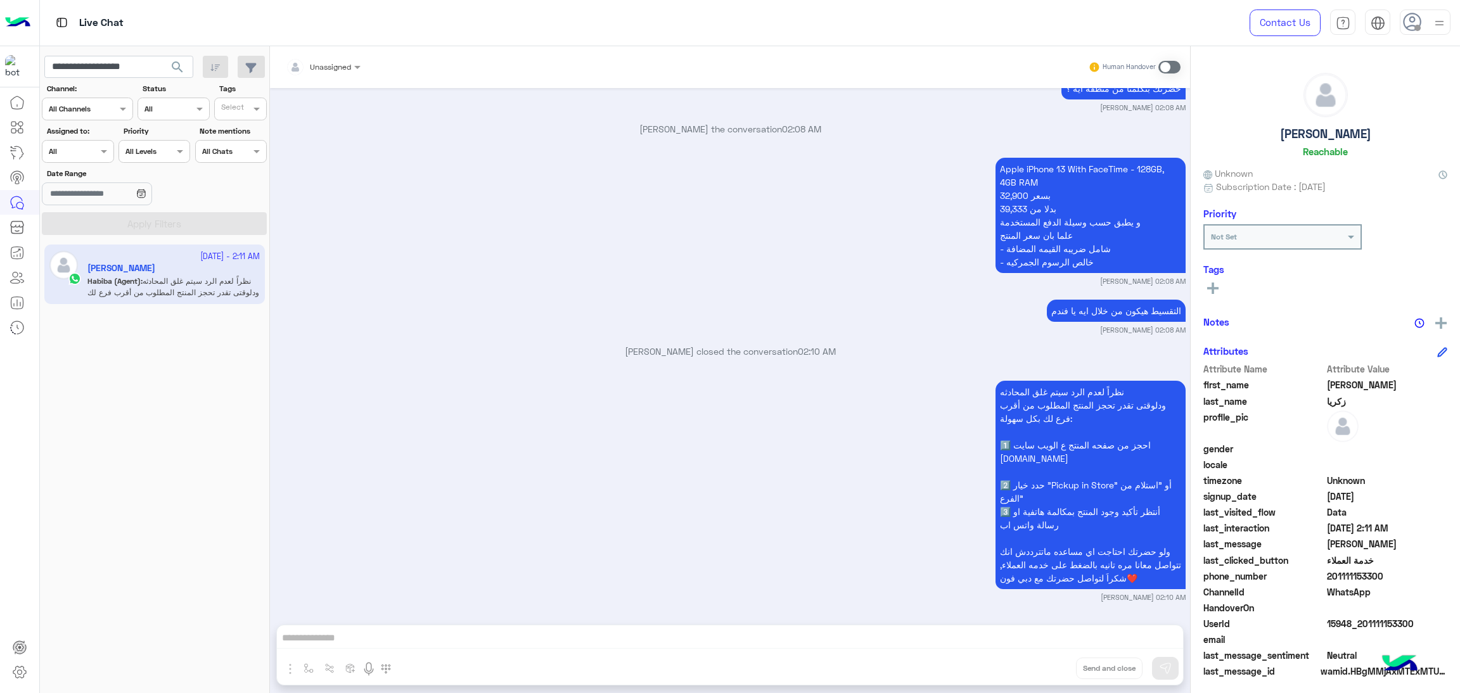
click at [177, 72] on span "search" at bounding box center [177, 67] width 15 height 15
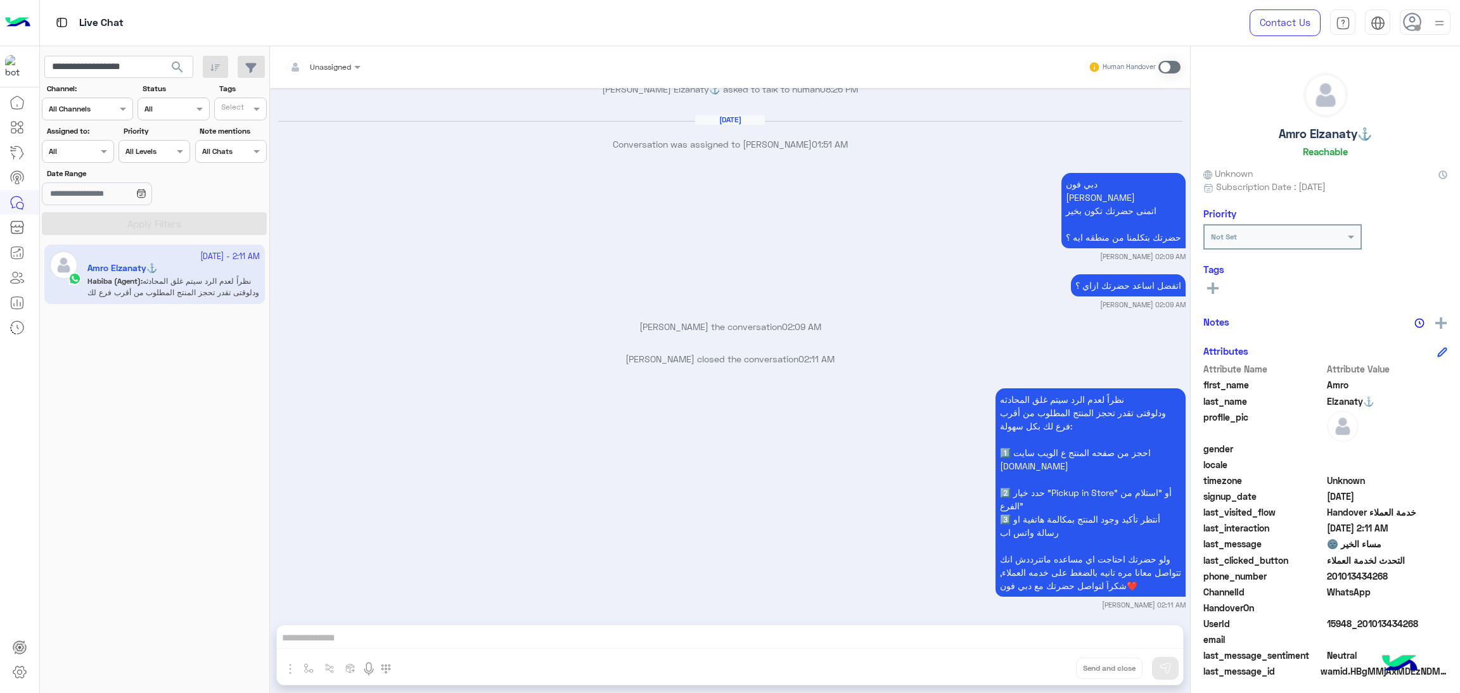
scroll to position [3939, 0]
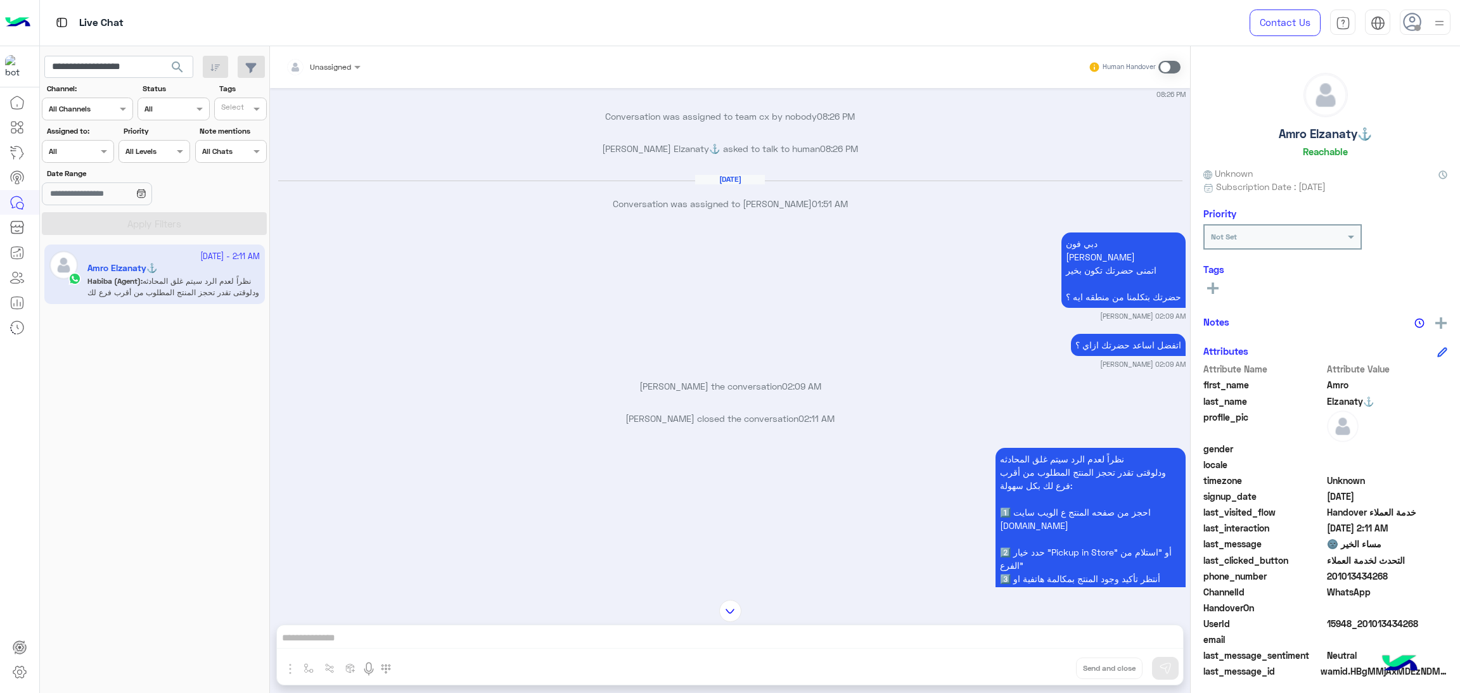
click at [1363, 624] on span "15948_201013434268" at bounding box center [1387, 623] width 121 height 13
copy span "15948_201013434268"
click at [136, 69] on input "**********" at bounding box center [118, 67] width 149 height 23
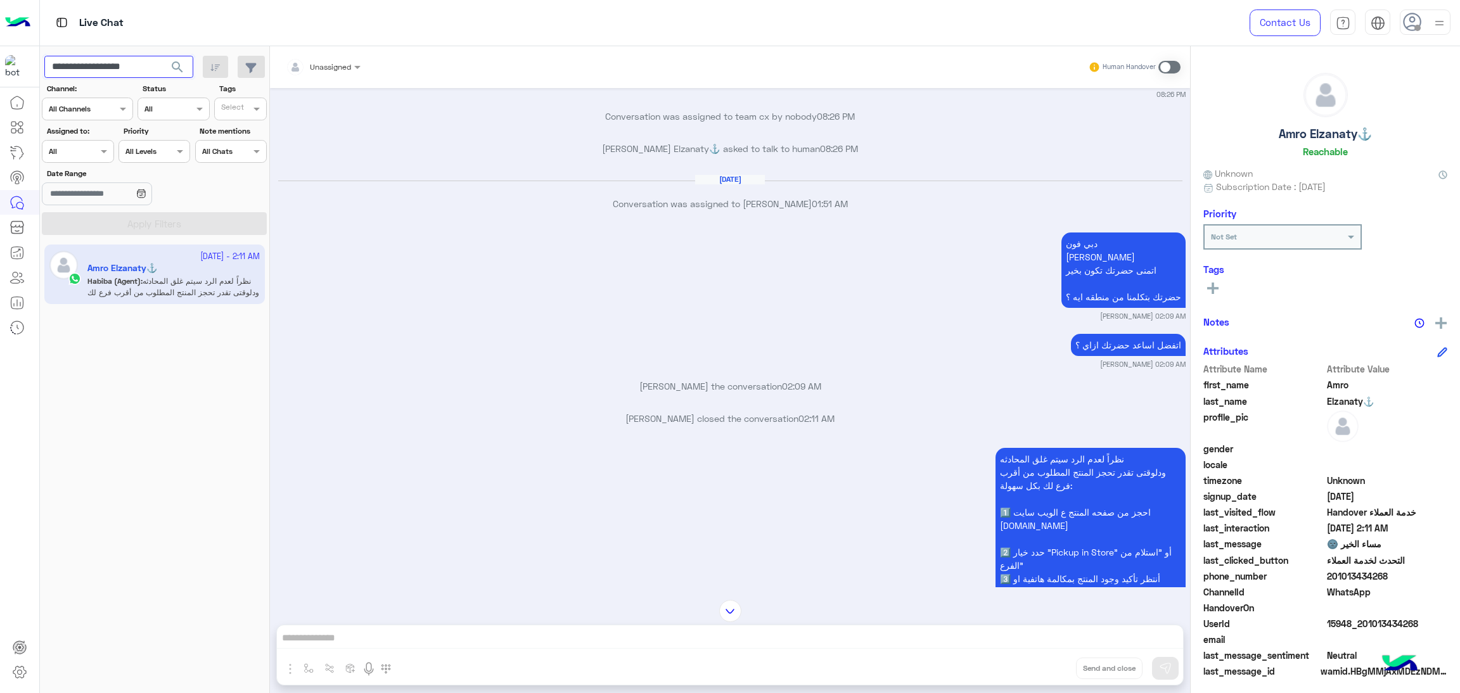
paste input "text"
type input "**********"
click at [170, 70] on span "search" at bounding box center [177, 67] width 15 height 15
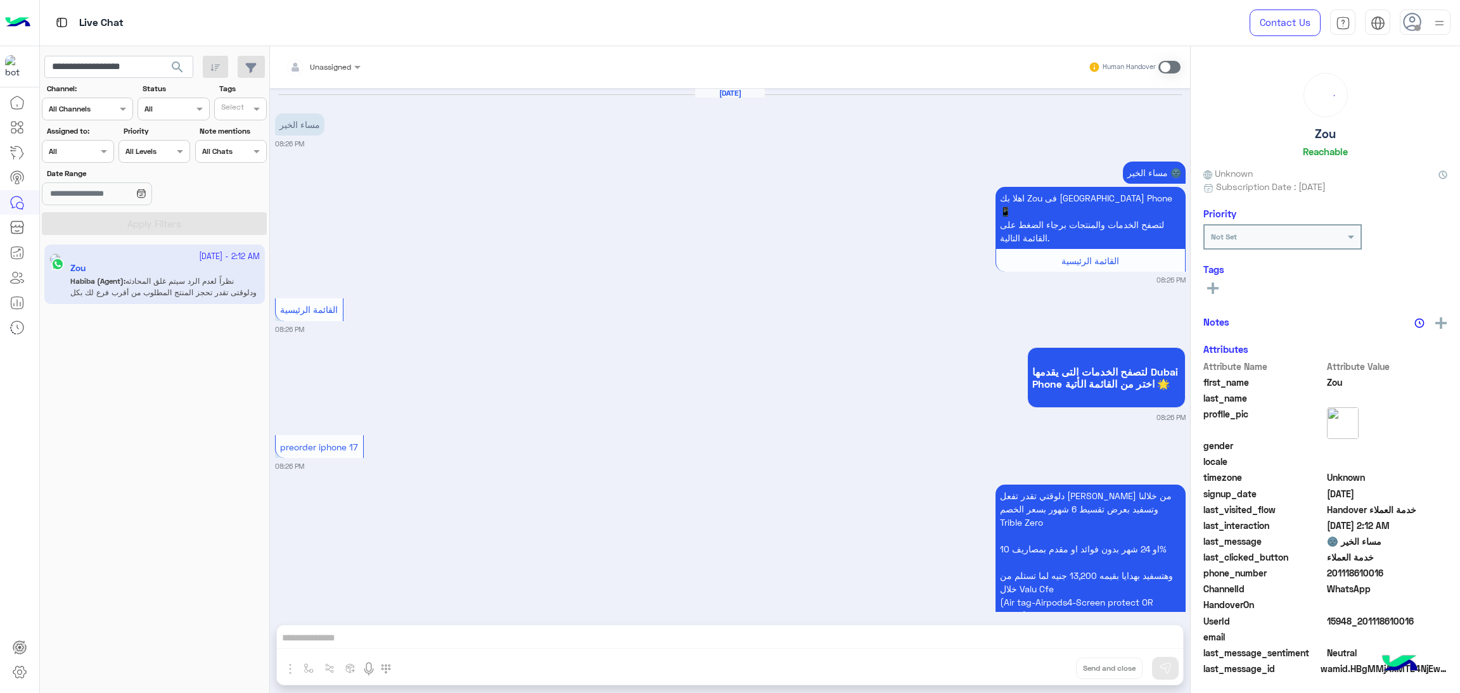
scroll to position [819, 0]
